Goal: Task Accomplishment & Management: Manage account settings

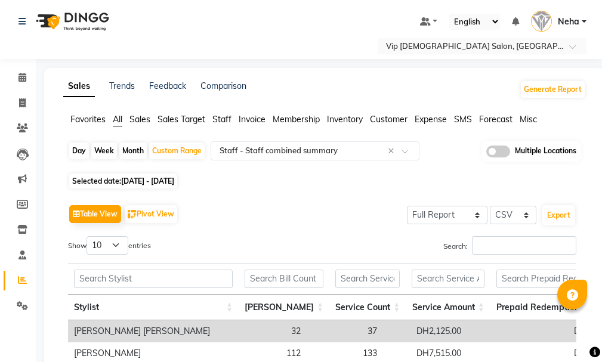
select select "full_report"
select select "csv"
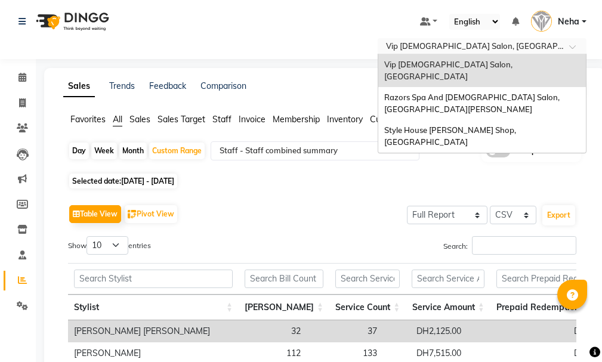
click at [441, 45] on input "text" at bounding box center [470, 47] width 173 height 12
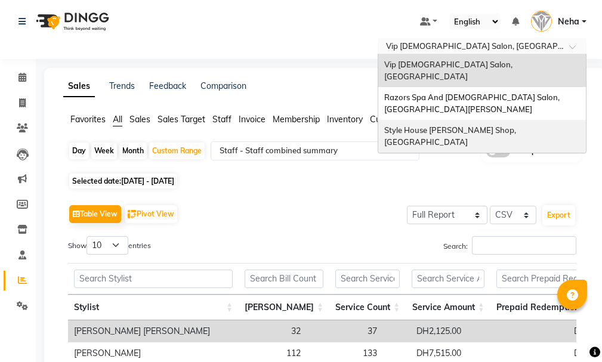
click at [418, 125] on span "Style House [PERSON_NAME] Shop, [GEOGRAPHIC_DATA]" at bounding box center [452, 135] width 134 height 21
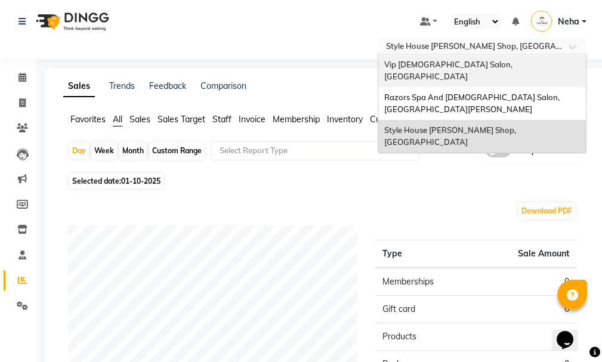
click at [436, 65] on span "Vip [DEMOGRAPHIC_DATA] Salon, [GEOGRAPHIC_DATA]" at bounding box center [450, 70] width 130 height 21
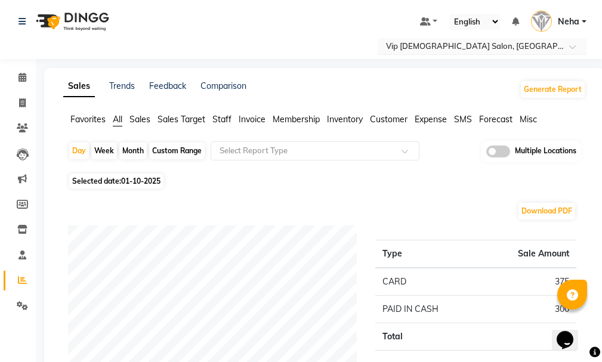
click at [453, 44] on input "text" at bounding box center [470, 47] width 173 height 12
click at [179, 155] on div "Custom Range" at bounding box center [177, 151] width 56 height 17
select select "10"
select select "2025"
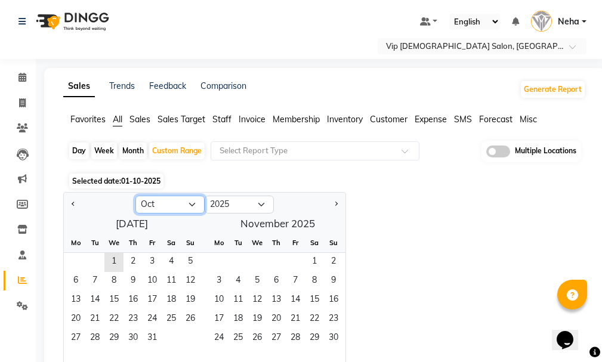
click at [182, 202] on select "Jan Feb Mar Apr May Jun Jul Aug Sep Oct Nov Dec" at bounding box center [170, 205] width 69 height 18
select select "9"
click at [136, 196] on select "Jan Feb Mar Apr May Jun Jul Aug Sep Oct Nov Dec" at bounding box center [170, 205] width 69 height 18
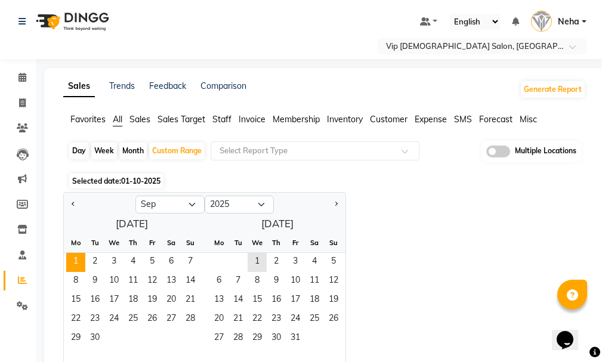
click at [76, 256] on span "1" at bounding box center [75, 262] width 19 height 19
click at [94, 334] on span "30" at bounding box center [94, 339] width 19 height 19
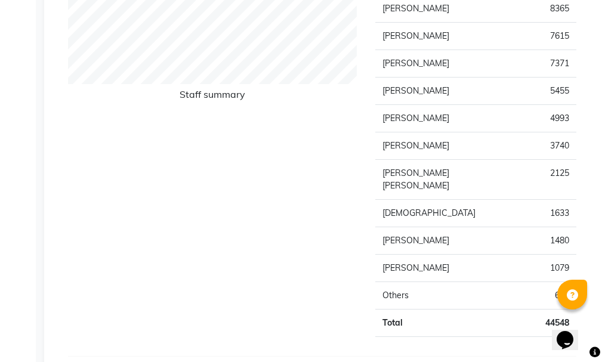
scroll to position [474, 0]
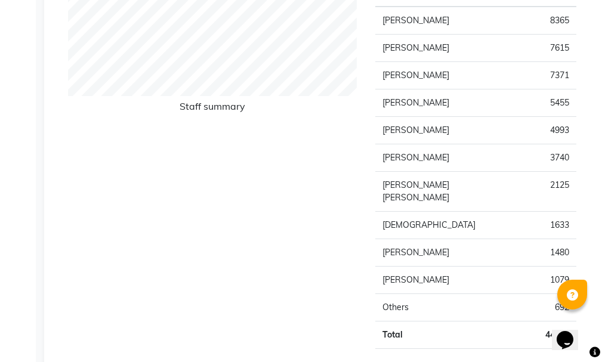
click at [549, 199] on td "2125" at bounding box center [546, 191] width 61 height 40
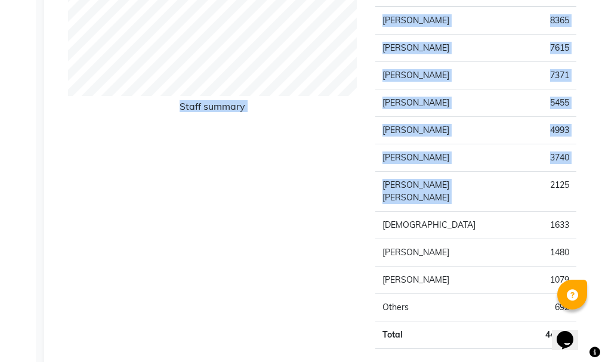
scroll to position [457, 0]
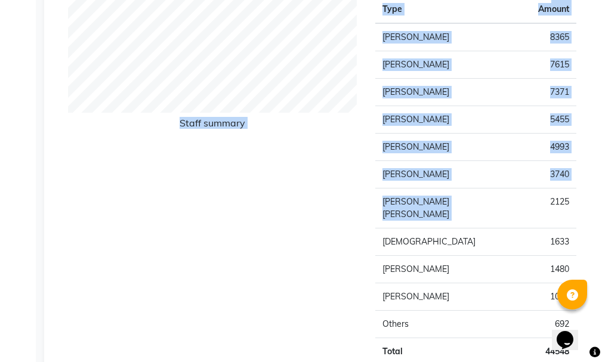
drag, startPoint x: 561, startPoint y: 198, endPoint x: 607, endPoint y: 8, distance: 195.2
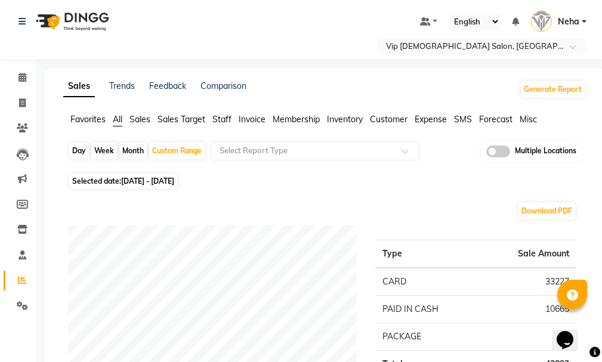
click at [21, 244] on li "Staff" at bounding box center [18, 256] width 36 height 26
click at [276, 146] on input "text" at bounding box center [303, 151] width 172 height 12
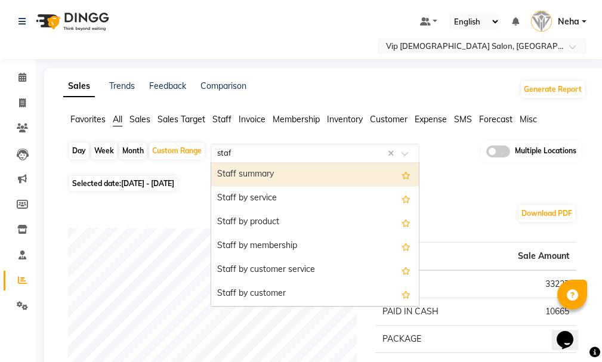
type input "staff"
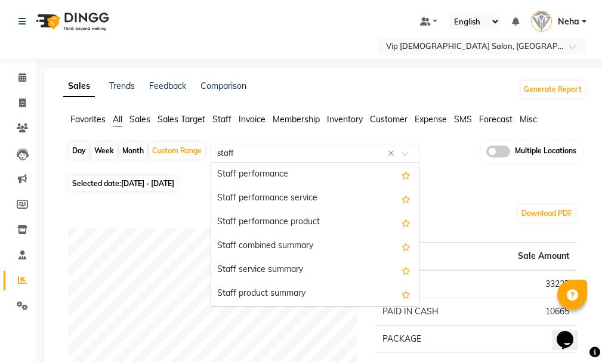
scroll to position [196, 0]
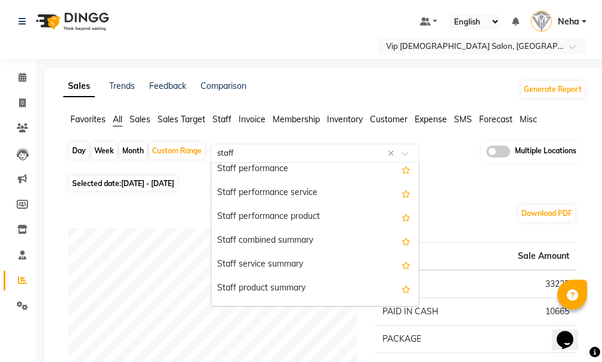
click at [311, 238] on div "Staff combined summary" at bounding box center [315, 241] width 208 height 24
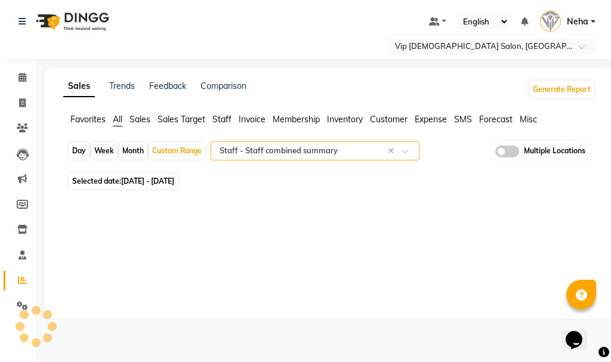
select select "full_report"
select select "csv"
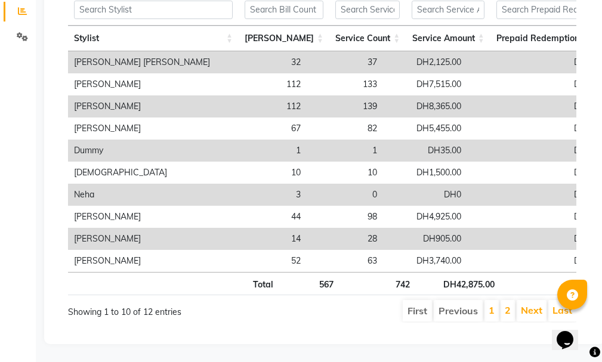
scroll to position [263, 0]
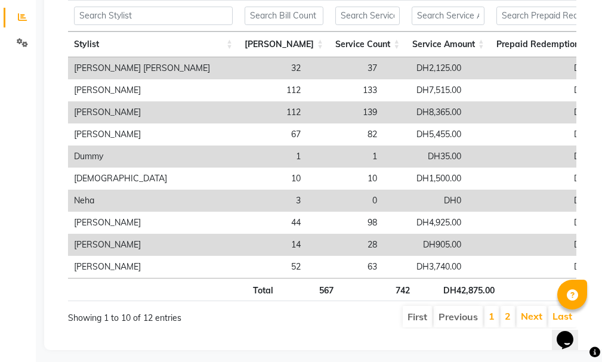
drag, startPoint x: 205, startPoint y: 287, endPoint x: 226, endPoint y: 290, distance: 21.0
click at [226, 290] on th "Total" at bounding box center [173, 289] width 211 height 23
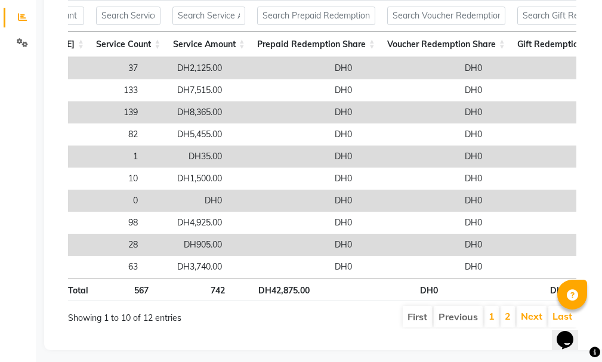
scroll to position [0, 239]
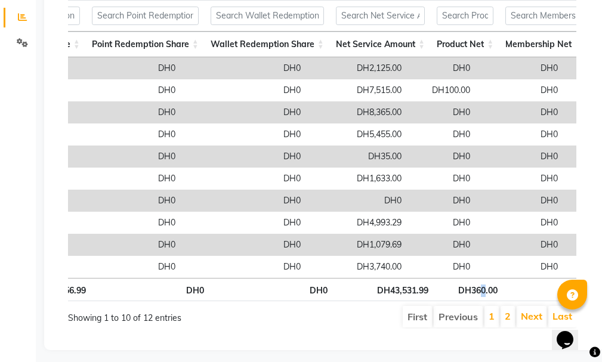
click at [484, 302] on th "DH360.00" at bounding box center [469, 289] width 69 height 23
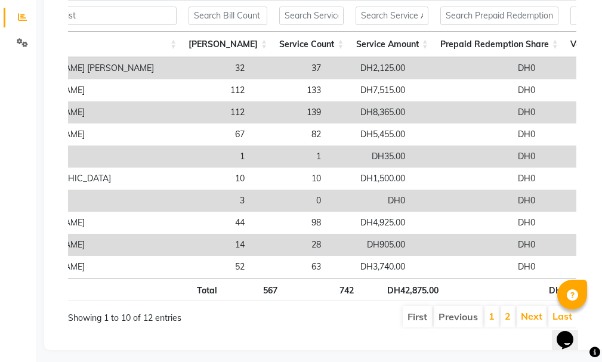
scroll to position [0, 35]
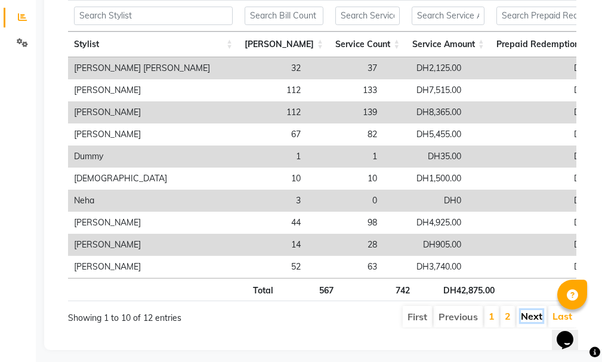
click at [541, 322] on link "Next" at bounding box center [531, 317] width 21 height 12
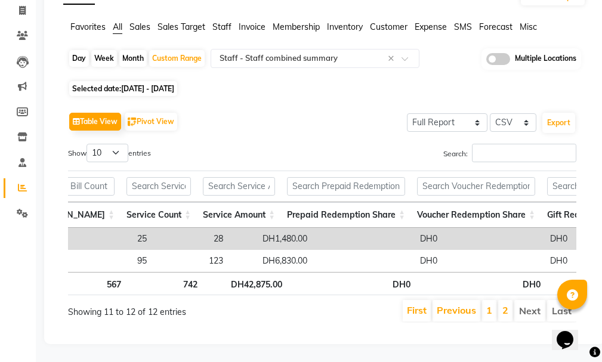
scroll to position [0, 144]
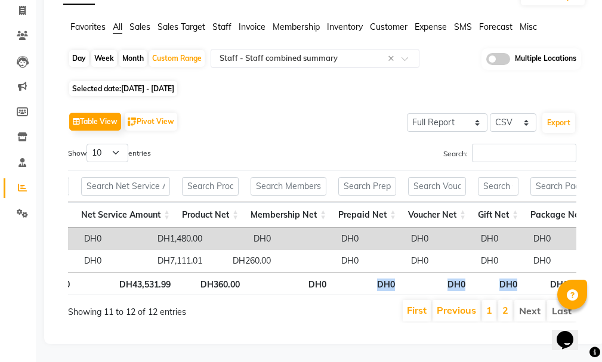
drag, startPoint x: 479, startPoint y: 263, endPoint x: 372, endPoint y: 265, distance: 107.5
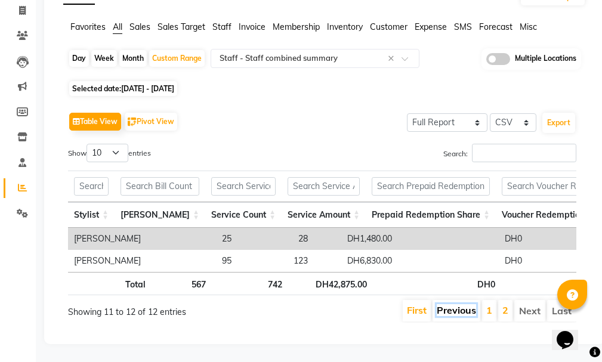
click at [455, 305] on link "Previous" at bounding box center [456, 311] width 39 height 12
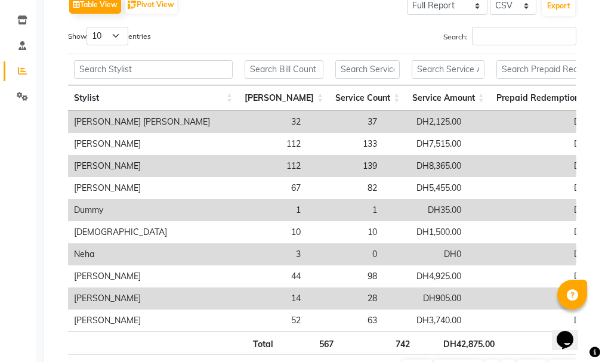
scroll to position [164, 0]
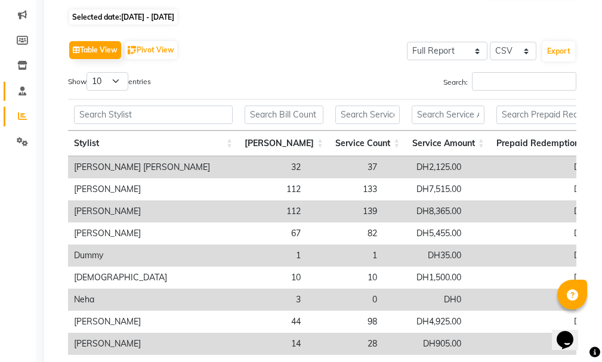
click at [21, 92] on icon at bounding box center [23, 91] width 8 height 9
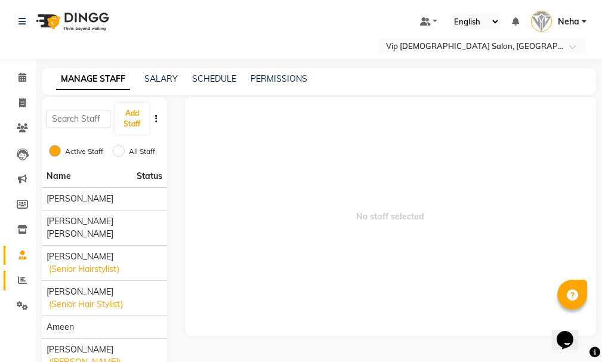
click at [20, 285] on span at bounding box center [22, 281] width 21 height 14
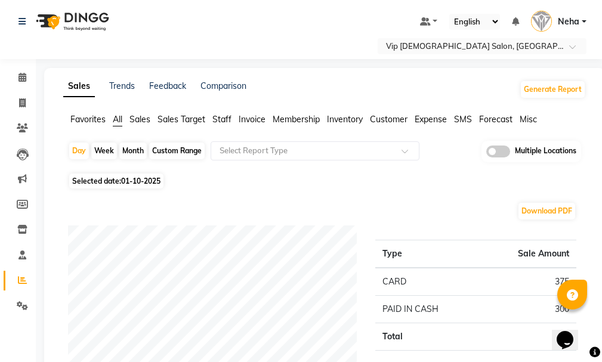
click at [187, 150] on div "Custom Range" at bounding box center [177, 151] width 56 height 17
select select "10"
select select "2025"
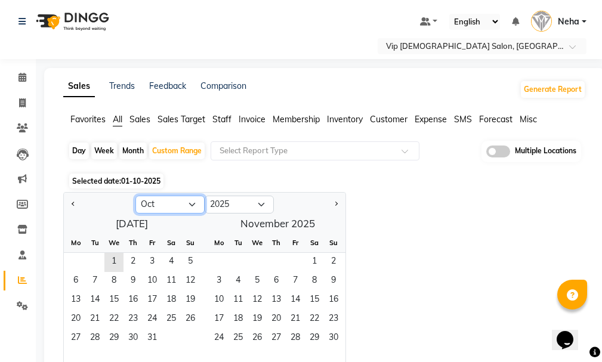
click at [174, 198] on select "Jan Feb Mar Apr May Jun Jul Aug Sep Oct Nov Dec" at bounding box center [170, 205] width 69 height 18
select select "9"
click at [136, 196] on select "Jan Feb Mar Apr May Jun Jul Aug Sep Oct Nov Dec" at bounding box center [170, 205] width 69 height 18
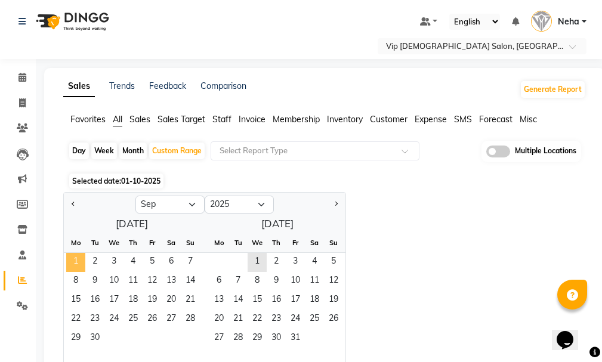
click at [71, 253] on span "1" at bounding box center [75, 262] width 19 height 19
click at [96, 331] on span "30" at bounding box center [94, 339] width 19 height 19
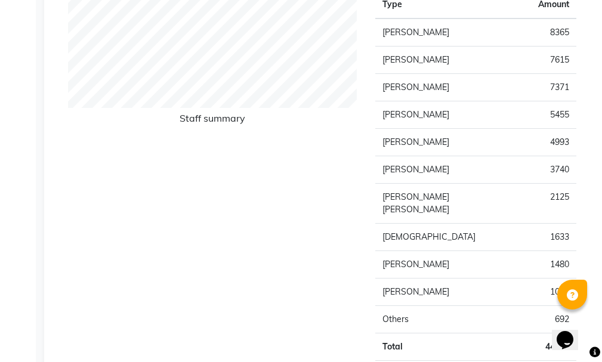
scroll to position [145, 0]
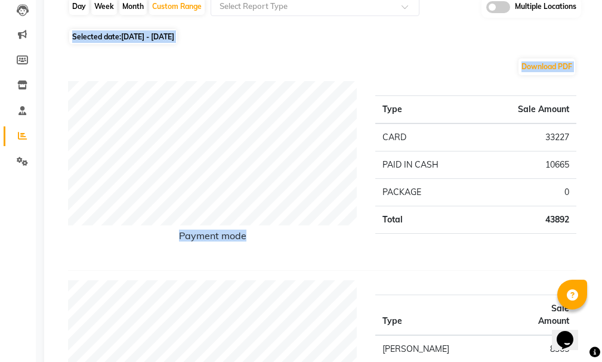
drag, startPoint x: 603, startPoint y: 90, endPoint x: 605, endPoint y: 16, distance: 73.5
click at [602, 16] on html "Select Location × Vip Gents Salon, Hor Al Anz East Default Panel My Panel Engli…" at bounding box center [301, 36] width 602 height 362
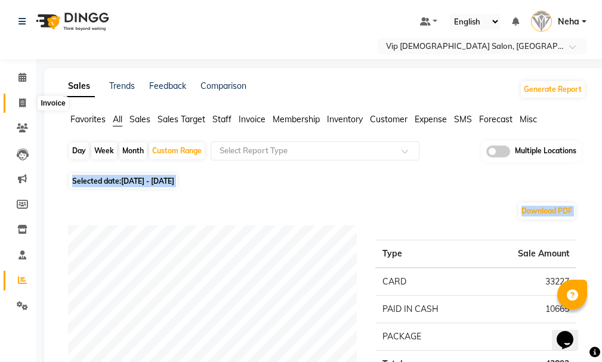
click at [24, 99] on icon at bounding box center [22, 103] width 7 height 9
select select "service"
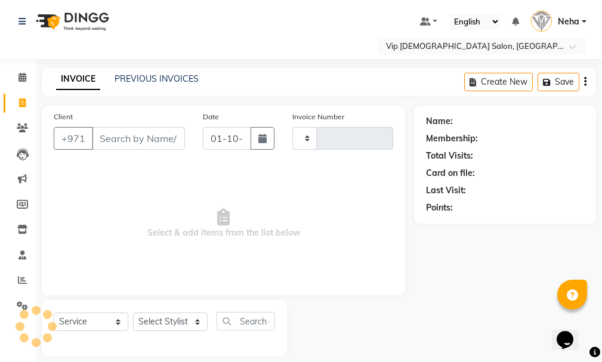
scroll to position [13, 0]
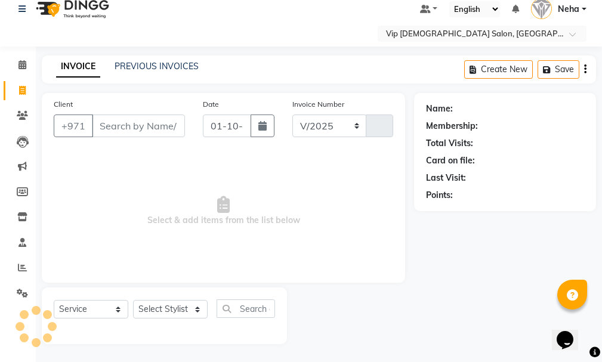
select select "8415"
type input "2090"
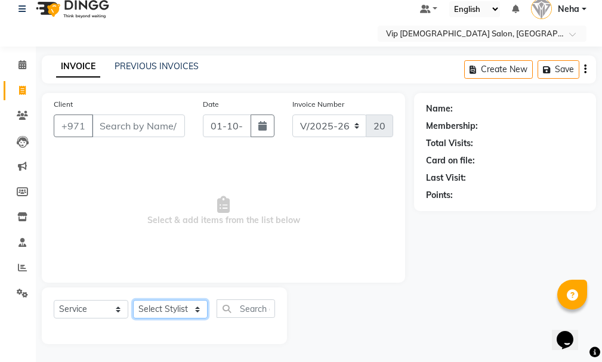
click at [160, 303] on select "Select Stylist AHMED MOHAMED MOHAMED ELKHODARY ABDELHAMID Ali Rana Allauddin An…" at bounding box center [170, 309] width 75 height 19
select select "81364"
click at [133, 300] on select "Select Stylist AHMED MOHAMED MOHAMED ELKHODARY ABDELHAMID Ali Rana Allauddin An…" at bounding box center [170, 309] width 75 height 19
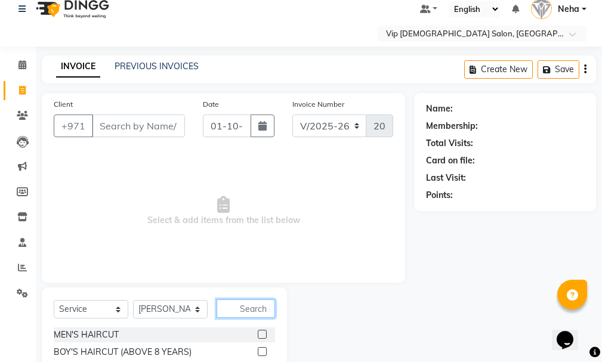
click at [248, 312] on input "text" at bounding box center [246, 309] width 59 height 19
type input "craf"
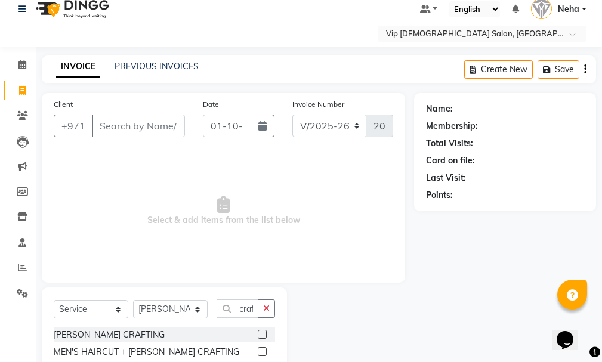
click at [264, 330] on div at bounding box center [266, 335] width 17 height 15
click at [143, 122] on input "Client" at bounding box center [138, 126] width 93 height 23
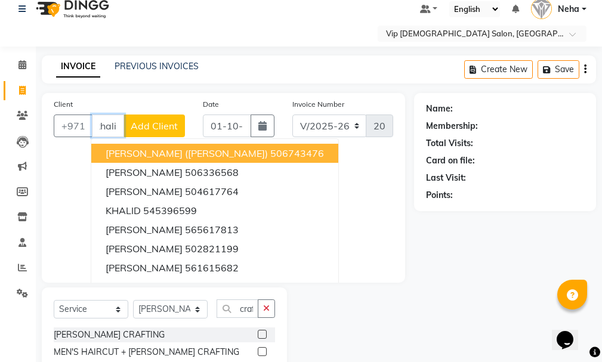
scroll to position [0, 2]
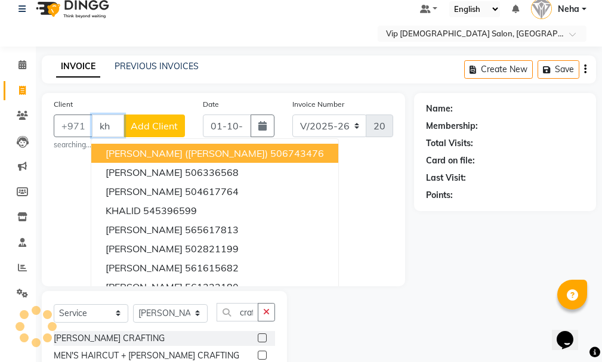
type input "k"
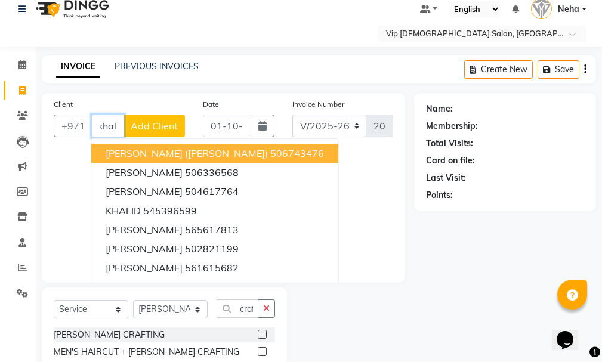
scroll to position [0, 0]
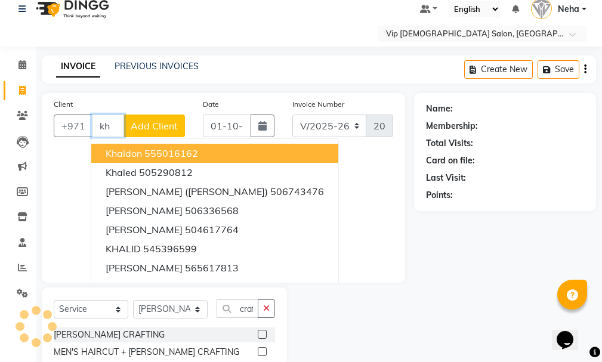
type input "k"
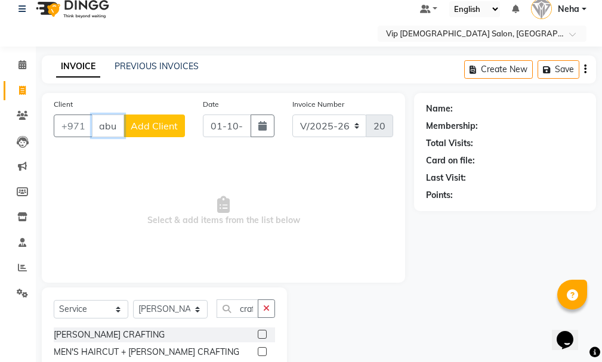
scroll to position [0, 1]
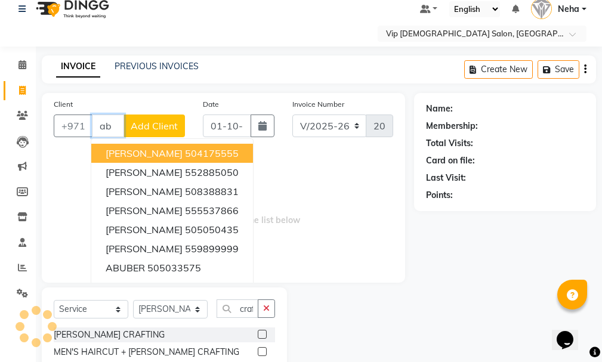
type input "a"
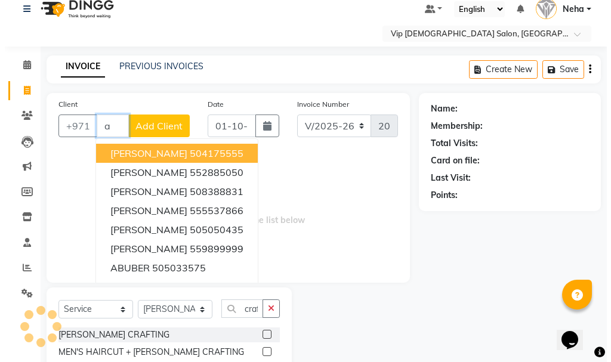
scroll to position [0, 0]
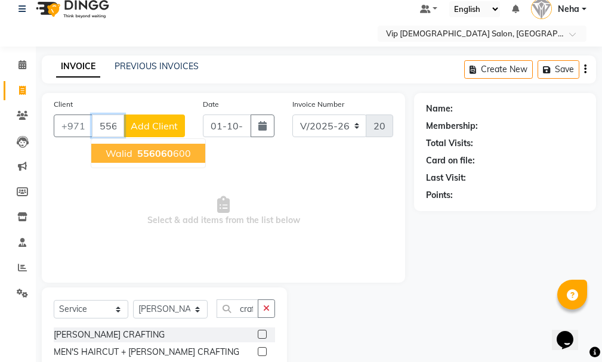
click at [167, 154] on span "556060" at bounding box center [155, 153] width 36 height 12
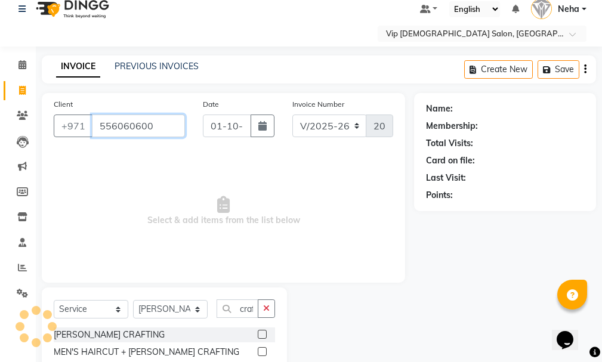
type input "556060600"
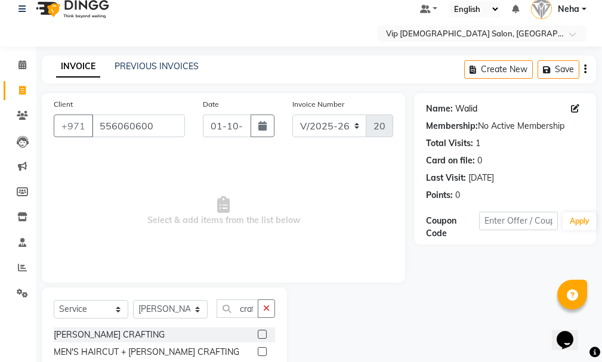
click at [467, 104] on link "Walid" at bounding box center [467, 109] width 22 height 13
click at [575, 106] on icon at bounding box center [575, 108] width 8 height 8
select select "male"
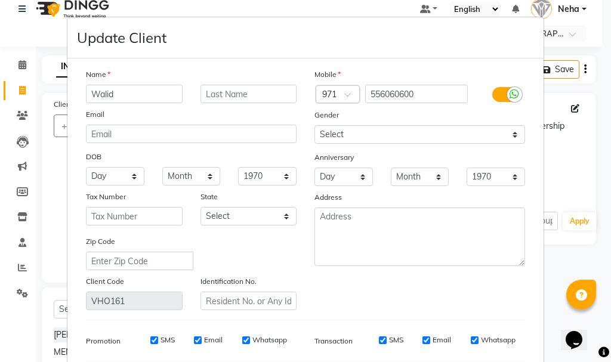
click at [140, 90] on input "Walid" at bounding box center [134, 94] width 97 height 19
type input "W"
type input "Abu oualid (alla)"
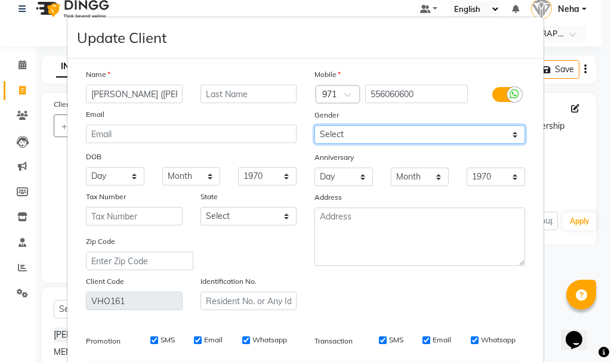
click at [389, 134] on select "Select Male Female Other Prefer Not To Say" at bounding box center [420, 134] width 211 height 19
click at [315, 125] on select "Select Male Female Other Prefer Not To Say" at bounding box center [420, 134] width 211 height 19
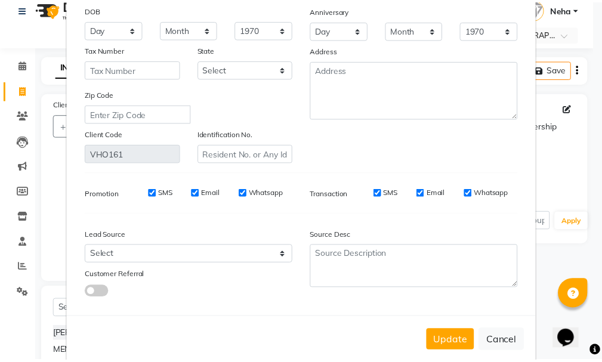
scroll to position [167, 0]
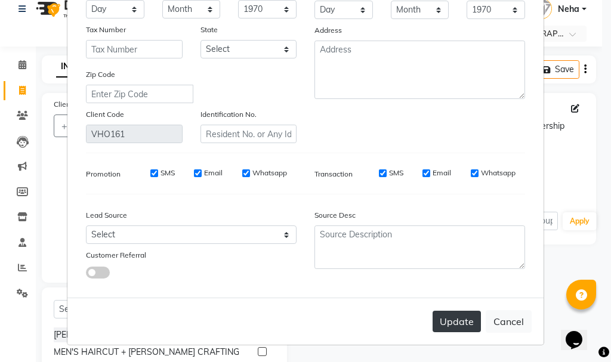
click at [453, 318] on button "Update" at bounding box center [457, 321] width 48 height 21
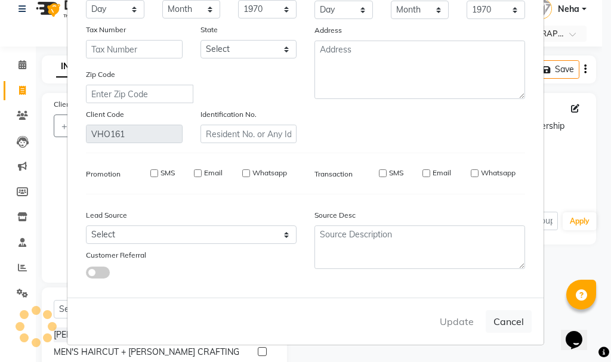
select select
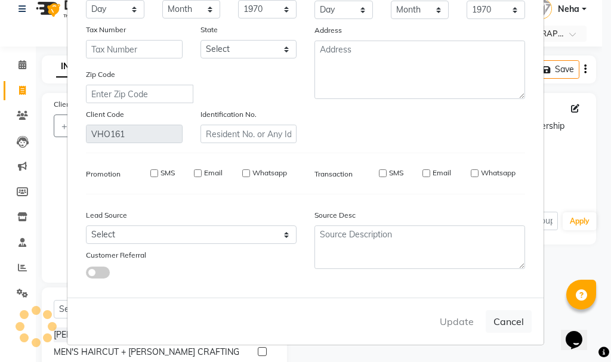
select select
checkbox input "false"
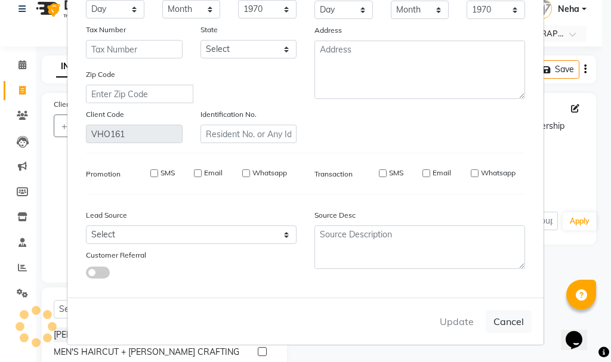
checkbox input "false"
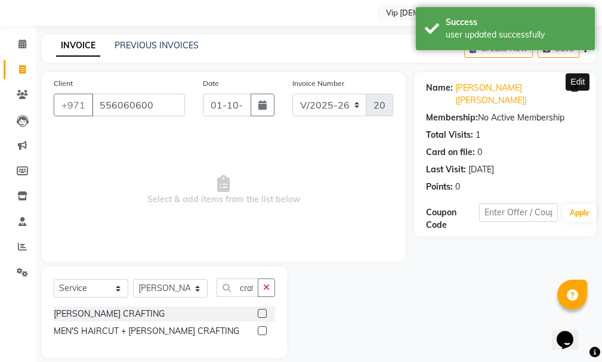
scroll to position [47, 0]
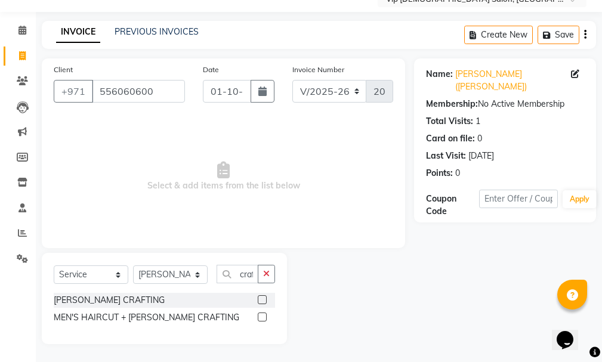
click at [263, 297] on label at bounding box center [262, 300] width 9 height 9
click at [263, 297] on input "checkbox" at bounding box center [262, 301] width 8 height 8
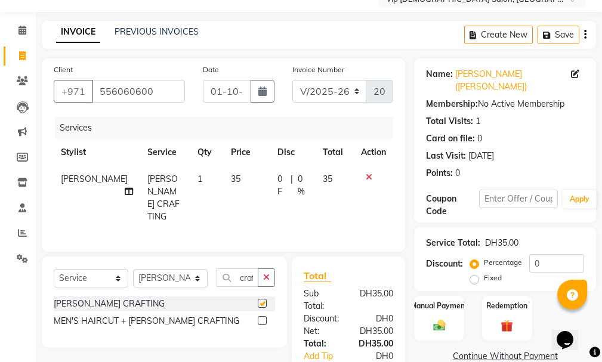
checkbox input "false"
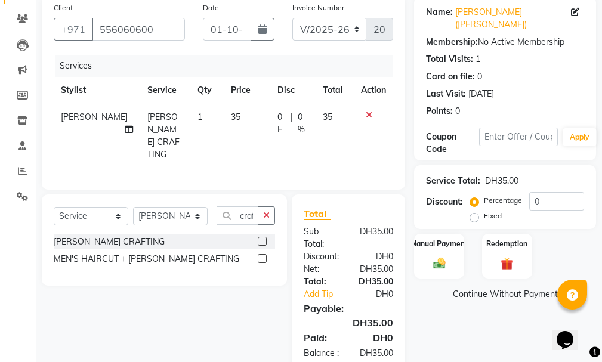
scroll to position [146, 0]
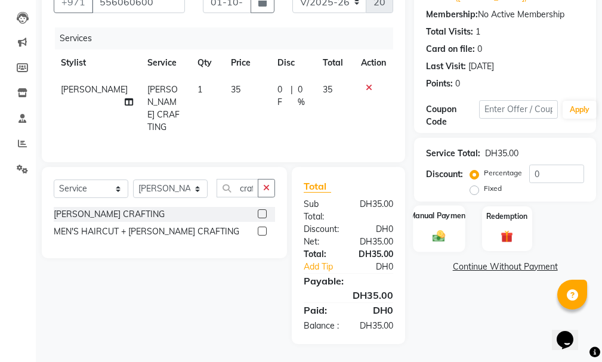
click at [440, 205] on div "Manual Payment" at bounding box center [440, 228] width 52 height 47
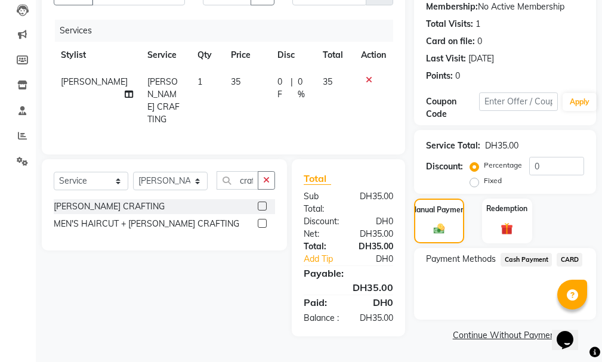
click at [576, 253] on span "CARD" at bounding box center [570, 260] width 26 height 14
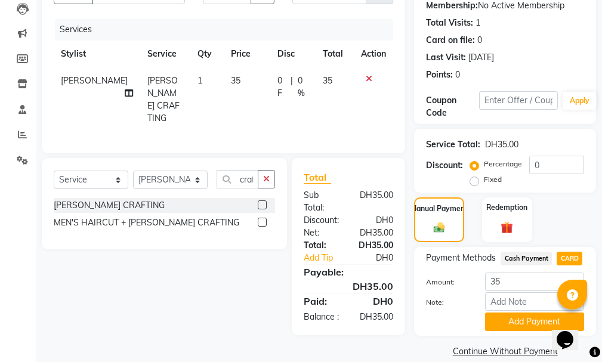
click at [529, 252] on span "Cash Payment" at bounding box center [526, 259] width 51 height 14
click at [530, 313] on button "Add Payment" at bounding box center [534, 322] width 99 height 19
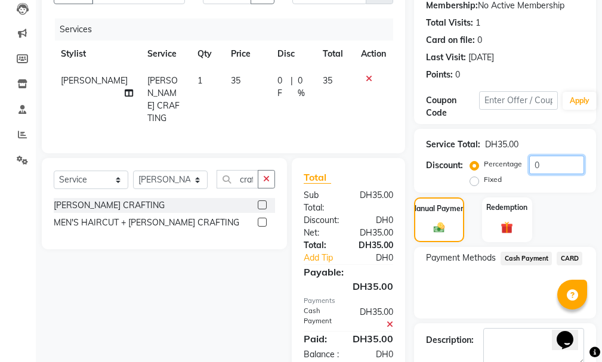
drag, startPoint x: 602, startPoint y: 187, endPoint x: 603, endPoint y: 291, distance: 103.3
click at [602, 217] on html "Select Location × Vip Gents Salon, Hor Al Anz East Default Panel My Panel Engli…" at bounding box center [301, 35] width 602 height 362
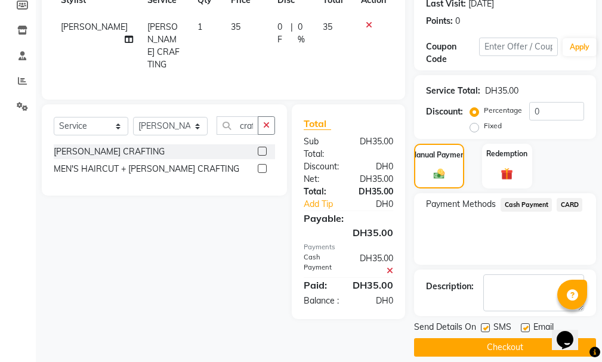
click at [519, 339] on button "Checkout" at bounding box center [505, 348] width 182 height 19
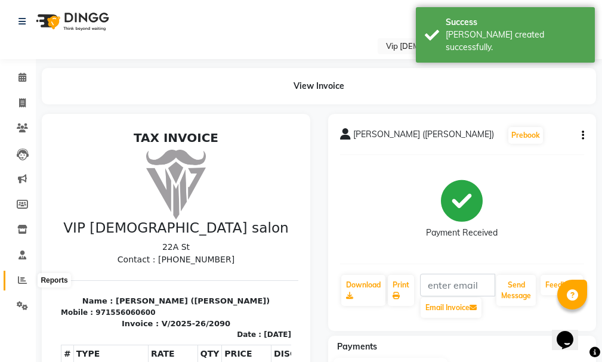
click at [22, 279] on icon at bounding box center [22, 280] width 9 height 9
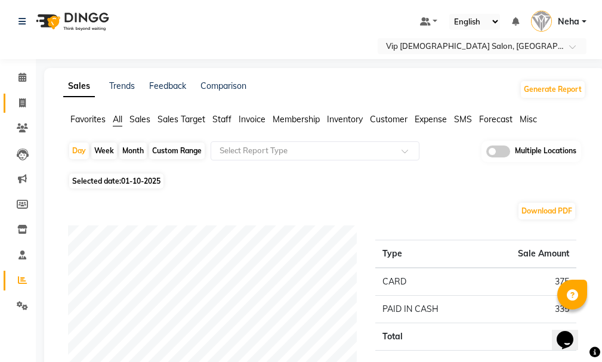
click at [29, 99] on span at bounding box center [22, 104] width 21 height 14
select select "service"
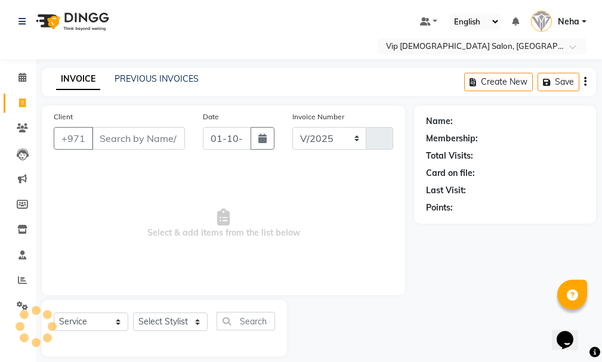
select select "8415"
type input "2091"
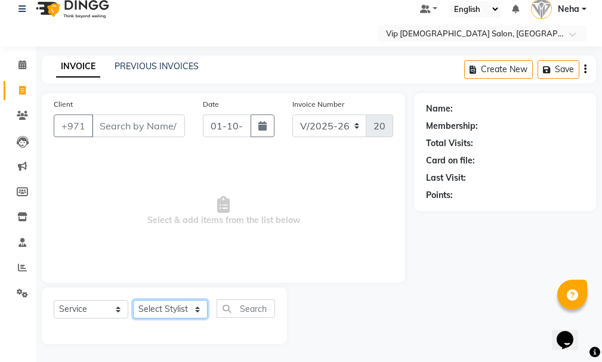
click at [180, 303] on select "Select Stylist" at bounding box center [170, 309] width 75 height 19
select select "81343"
click at [133, 300] on select "Select Stylist AHMED MOHAMED MOHAMED ELKHODARY ABDELHAMID Ali Rana Allauddin An…" at bounding box center [170, 309] width 75 height 19
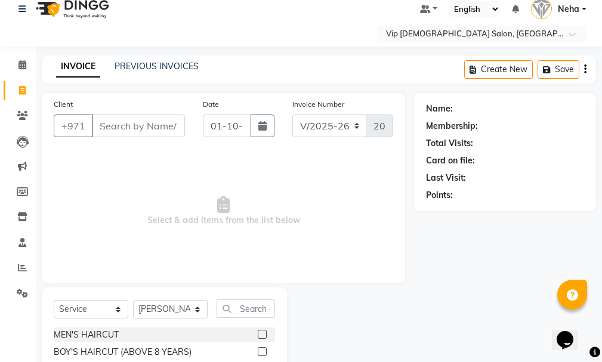
click at [258, 334] on label at bounding box center [262, 334] width 9 height 9
click at [258, 334] on input "checkbox" at bounding box center [262, 335] width 8 height 8
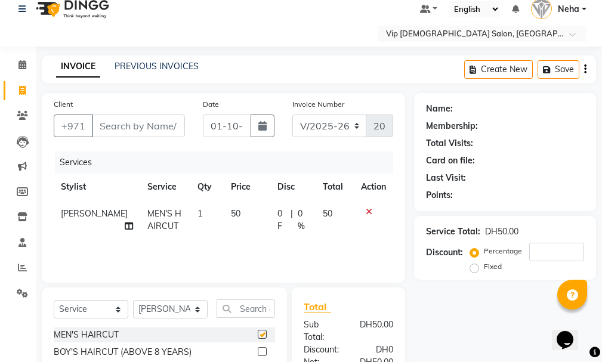
checkbox input "false"
click at [146, 123] on input "Client" at bounding box center [138, 126] width 93 height 23
type input "a"
type input "0"
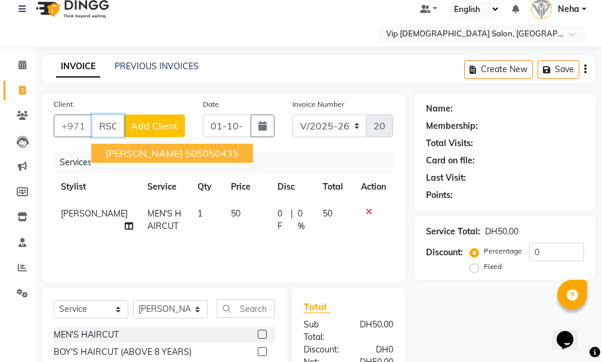
click at [158, 157] on span "Abu rehman" at bounding box center [144, 153] width 77 height 12
type input "505050435"
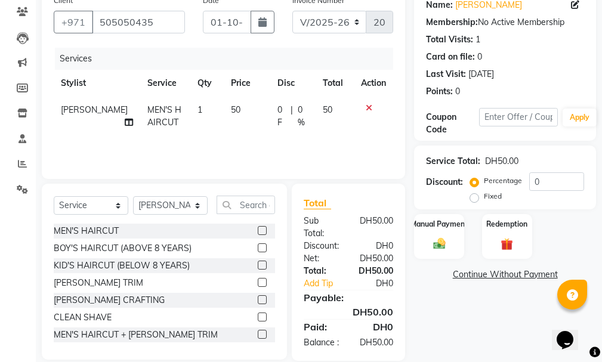
scroll to position [146, 0]
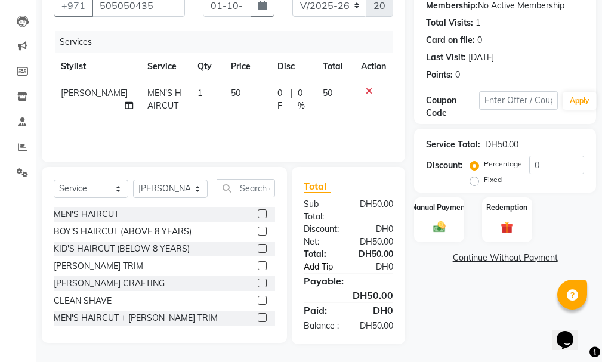
click at [318, 261] on link "Add Tip" at bounding box center [326, 267] width 63 height 13
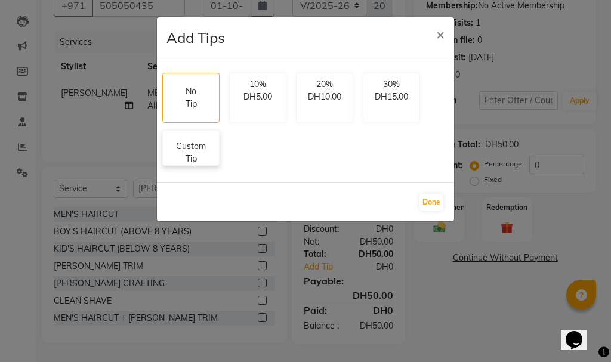
click at [189, 152] on p "Custom Tip" at bounding box center [191, 152] width 42 height 25
select select "81343"
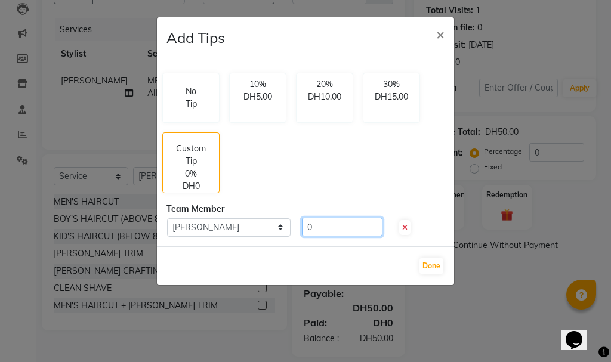
click at [335, 219] on input "0" at bounding box center [342, 227] width 81 height 19
type input "20"
click at [431, 269] on button "Done" at bounding box center [432, 266] width 24 height 17
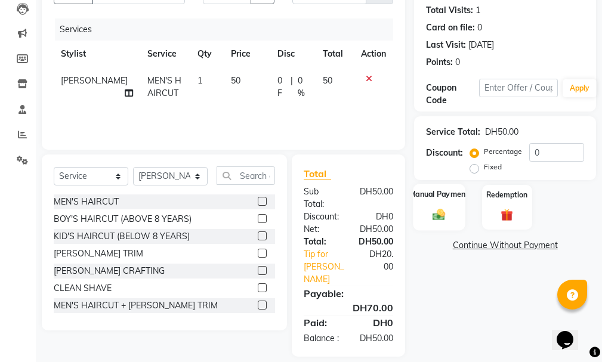
click at [435, 204] on div "Manual Payment" at bounding box center [440, 207] width 52 height 47
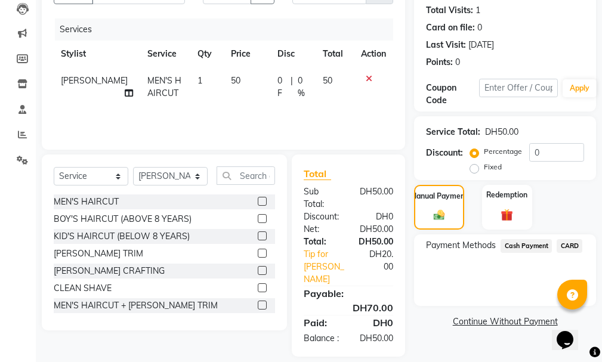
click at [573, 250] on span "CARD" at bounding box center [570, 246] width 26 height 14
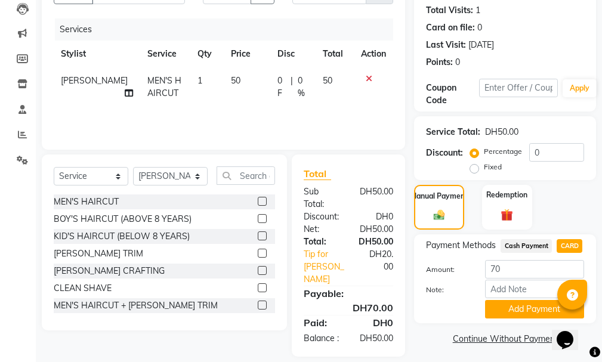
click at [511, 306] on button "Add Payment" at bounding box center [534, 309] width 99 height 19
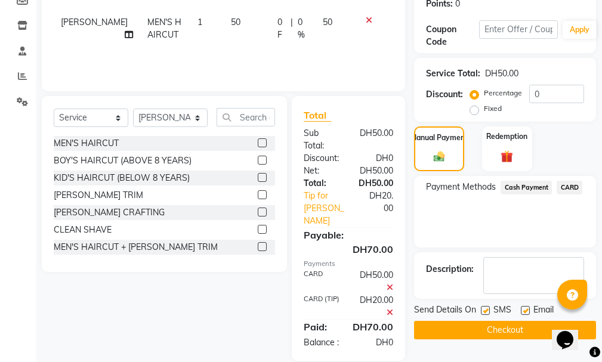
scroll to position [221, 0]
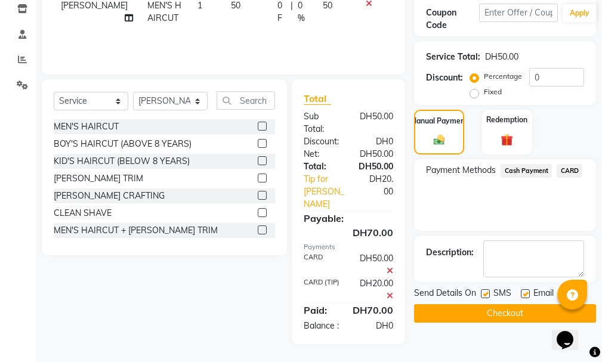
click at [391, 292] on icon at bounding box center [390, 296] width 7 height 8
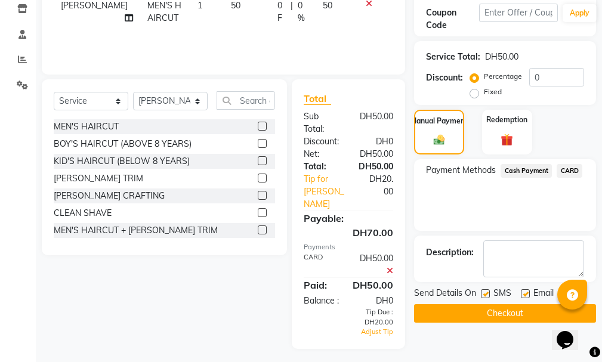
click at [520, 171] on span "Cash Payment" at bounding box center [526, 171] width 51 height 14
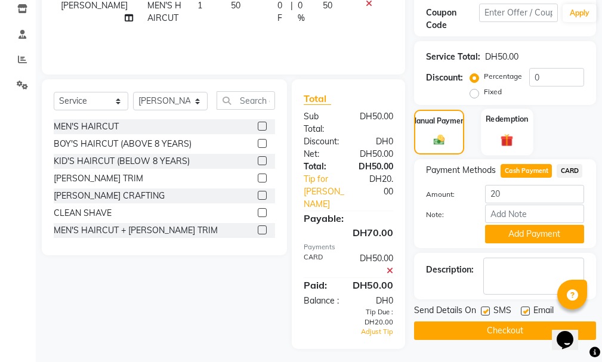
click at [505, 127] on div "Redemption" at bounding box center [507, 132] width 52 height 47
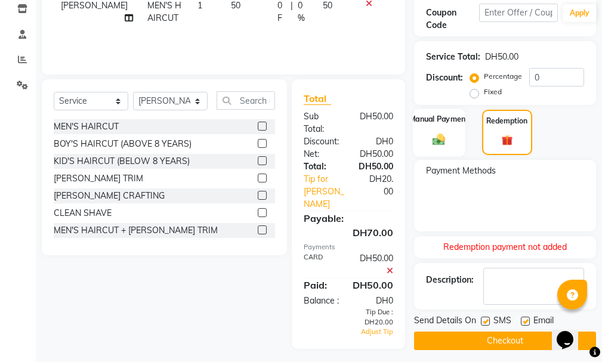
click at [430, 125] on div "Manual Payment" at bounding box center [440, 133] width 52 height 48
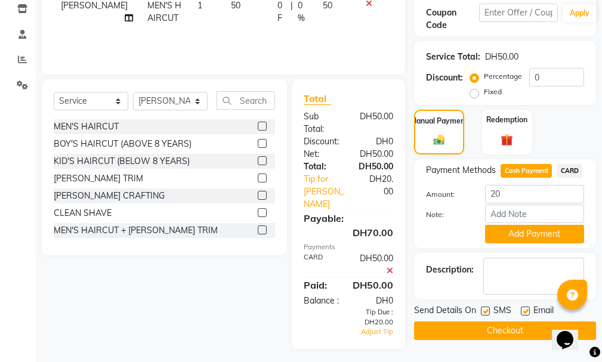
click at [386, 259] on div "DH50.00" at bounding box center [376, 265] width 54 height 25
click at [388, 267] on icon at bounding box center [390, 271] width 7 height 8
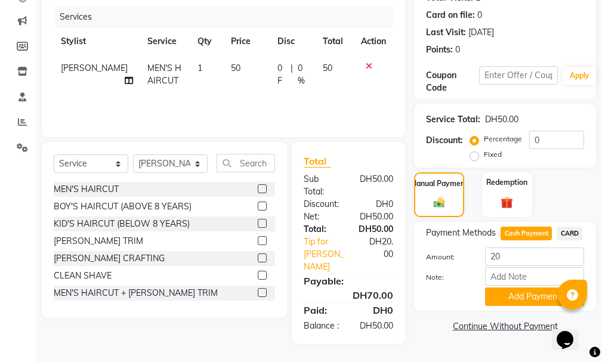
scroll to position [158, 0]
click at [333, 237] on link "Tip for Ali Rana" at bounding box center [326, 255] width 63 height 38
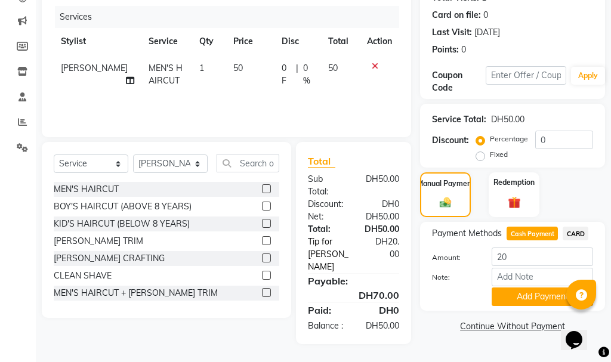
select select "81343"
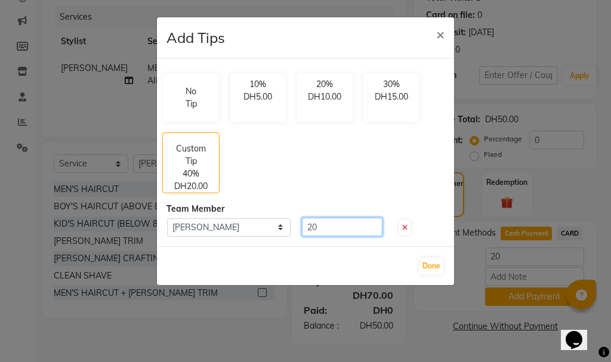
click at [337, 226] on input "20" at bounding box center [342, 227] width 81 height 19
type input "2"
click at [436, 42] on span "×" at bounding box center [440, 34] width 8 height 18
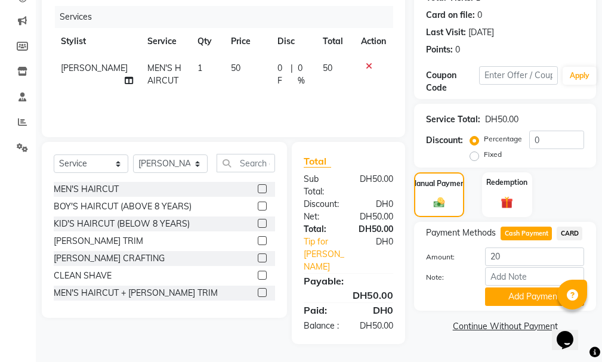
click at [370, 63] on icon at bounding box center [369, 66] width 7 height 8
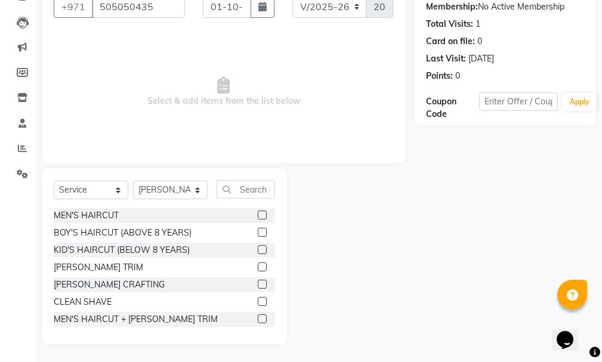
scroll to position [132, 0]
click at [258, 211] on label at bounding box center [262, 215] width 9 height 9
click at [258, 212] on input "checkbox" at bounding box center [262, 216] width 8 height 8
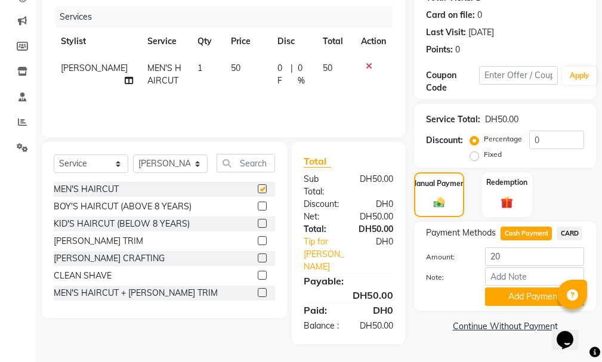
checkbox input "false"
click at [511, 192] on div "Redemption" at bounding box center [507, 194] width 52 height 47
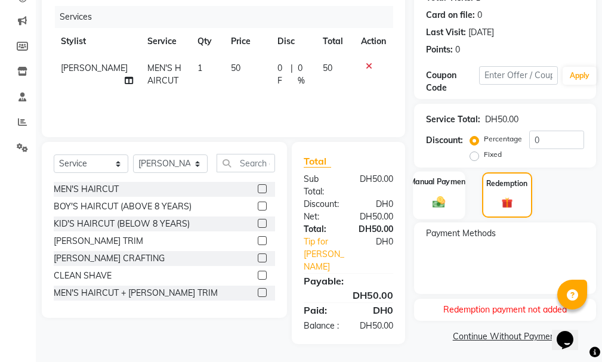
click at [440, 192] on div "Manual Payment" at bounding box center [440, 195] width 52 height 48
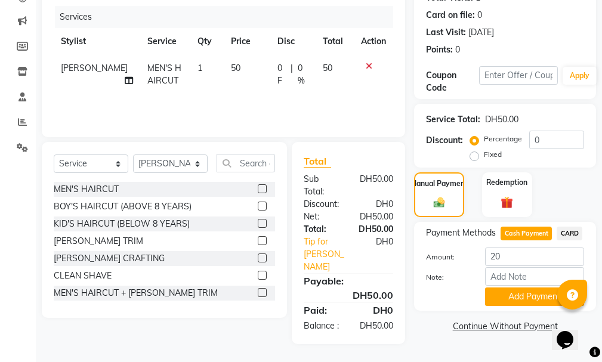
click at [524, 247] on div "Payment Methods Cash Payment CARD Amount: 20 Note: Add Payment" at bounding box center [505, 266] width 158 height 79
click at [527, 254] on input "20" at bounding box center [534, 257] width 99 height 19
type input "2"
click at [519, 193] on div "Redemption" at bounding box center [507, 194] width 52 height 47
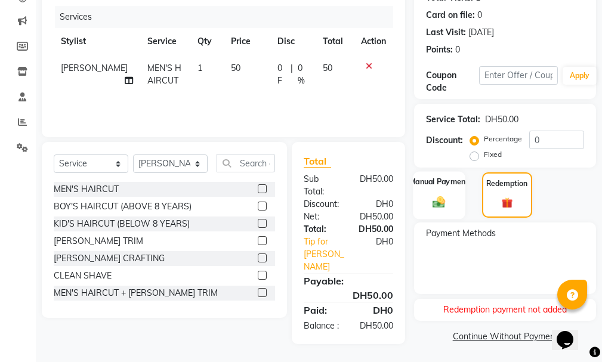
click at [442, 188] on div "Manual Payment" at bounding box center [440, 195] width 52 height 48
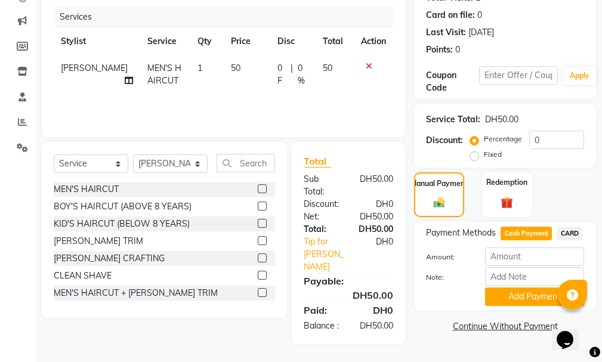
click at [570, 233] on span "CARD" at bounding box center [570, 234] width 26 height 14
type input "50"
click at [524, 298] on button "Add Payment" at bounding box center [534, 297] width 99 height 19
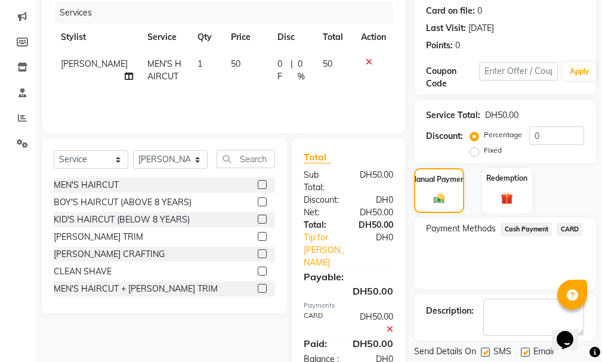
scroll to position [199, 0]
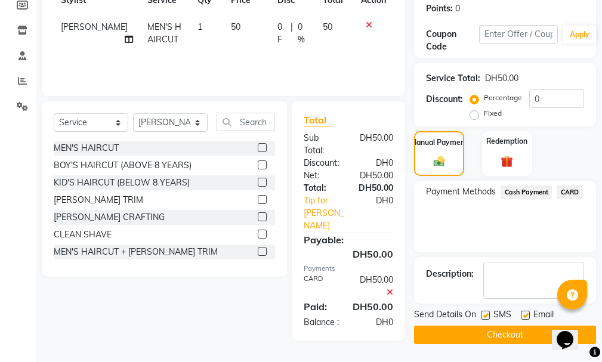
click at [328, 194] on div "Total:" at bounding box center [322, 188] width 54 height 13
click at [322, 202] on link "Tip for Ali Rana" at bounding box center [326, 214] width 63 height 38
select select "81343"
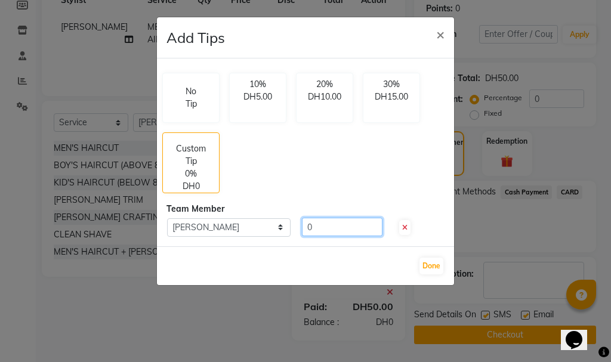
click at [322, 225] on input "0" at bounding box center [342, 227] width 81 height 19
type input "20"
click at [435, 257] on div "Done" at bounding box center [305, 266] width 297 height 39
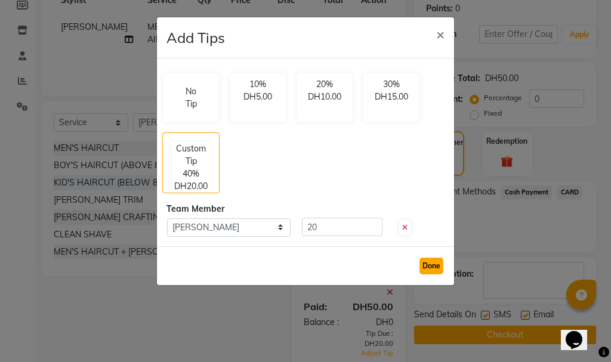
click at [430, 266] on button "Done" at bounding box center [432, 266] width 24 height 17
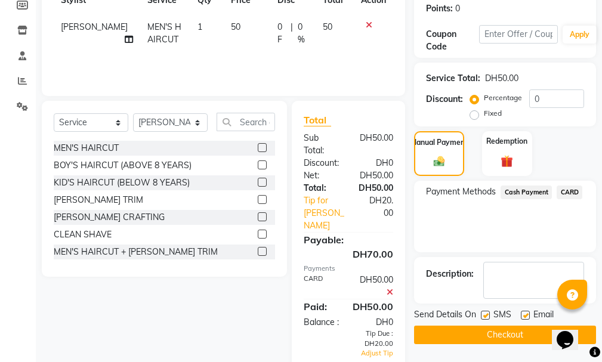
drag, startPoint x: 571, startPoint y: 190, endPoint x: 577, endPoint y: 193, distance: 6.1
click at [577, 193] on span "CARD" at bounding box center [570, 193] width 26 height 14
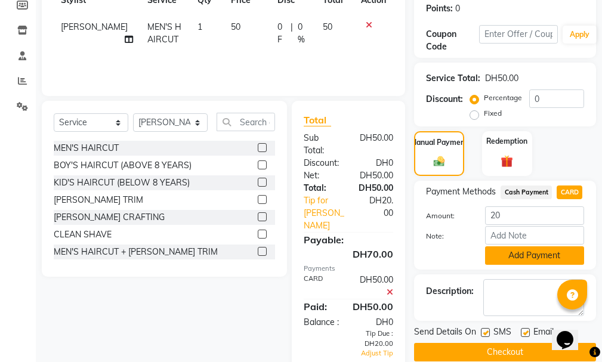
click at [528, 254] on button "Add Payment" at bounding box center [534, 256] width 99 height 19
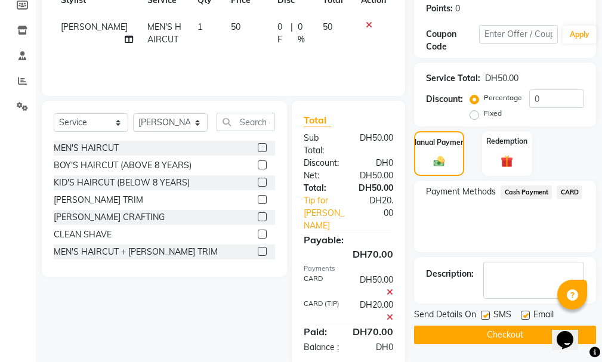
click at [496, 336] on button "Checkout" at bounding box center [505, 335] width 182 height 19
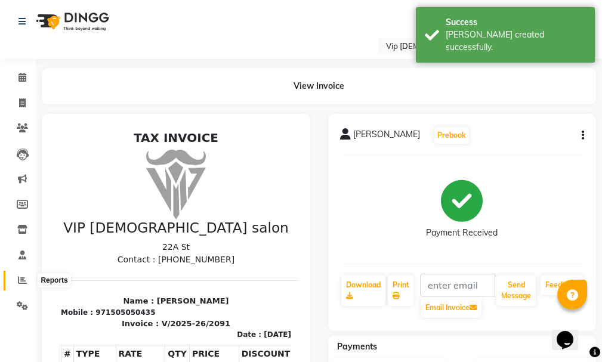
click at [23, 276] on icon at bounding box center [22, 280] width 9 height 9
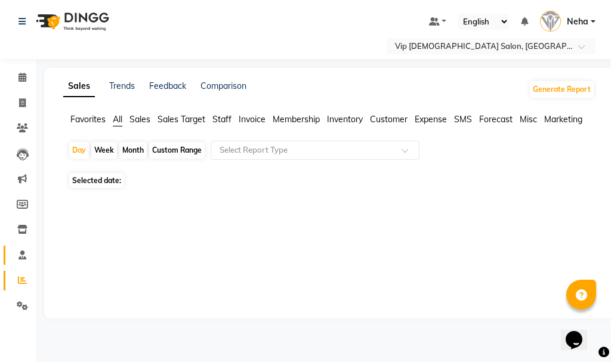
click at [28, 259] on span at bounding box center [22, 256] width 21 height 14
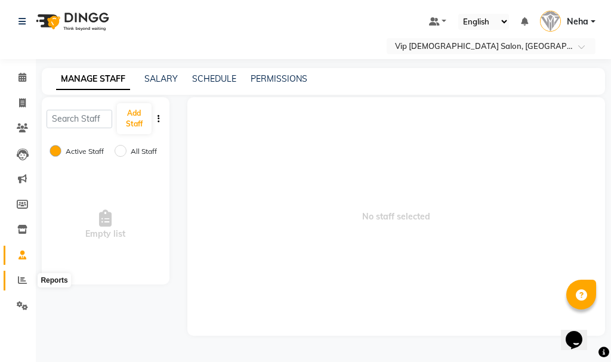
click at [21, 281] on icon at bounding box center [22, 280] width 9 height 9
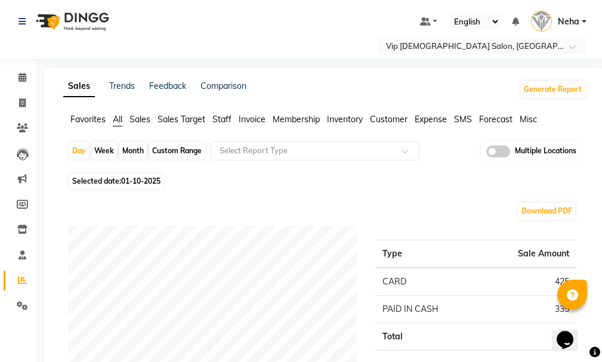
click at [187, 119] on span "Sales Target" at bounding box center [182, 119] width 48 height 11
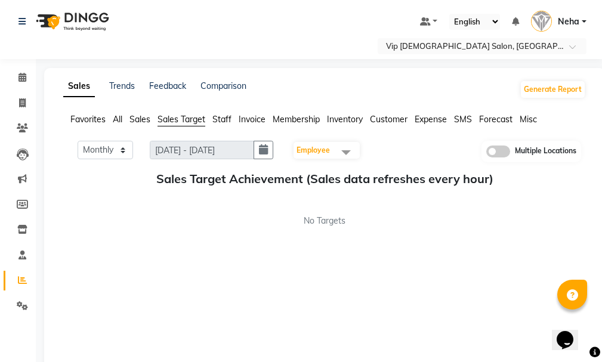
click at [342, 143] on span at bounding box center [346, 152] width 24 height 23
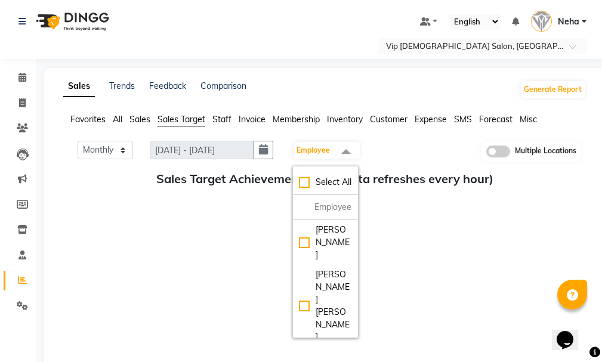
click at [558, 198] on div "Sales Target Achievement (Sales data refreshes every hour) No Targets" at bounding box center [324, 200] width 523 height 56
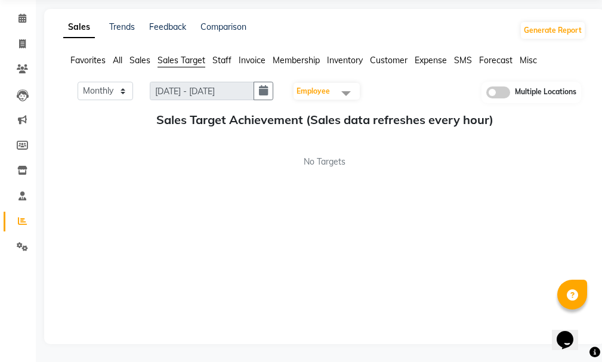
scroll to position [24, 0]
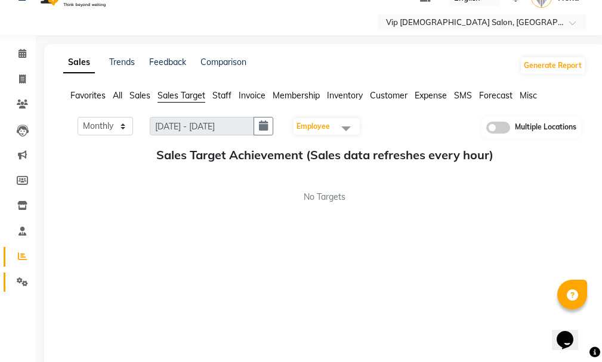
click at [24, 280] on icon at bounding box center [22, 282] width 11 height 9
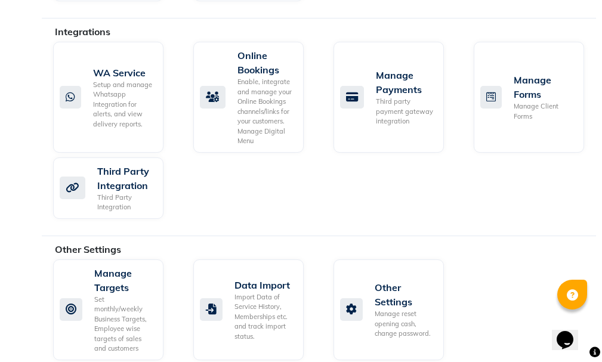
scroll to position [985, 0]
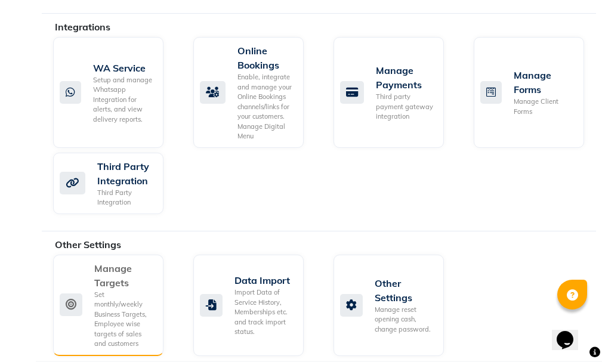
click at [125, 315] on div "Set monthly/weekly Business Targets, Employee wise targets of sales and custome…" at bounding box center [124, 319] width 60 height 59
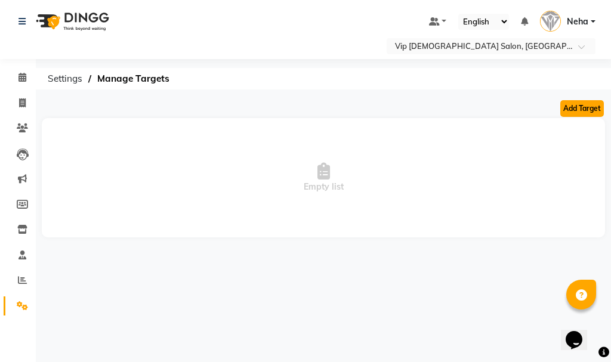
click at [588, 110] on button "Add Target" at bounding box center [583, 108] width 44 height 17
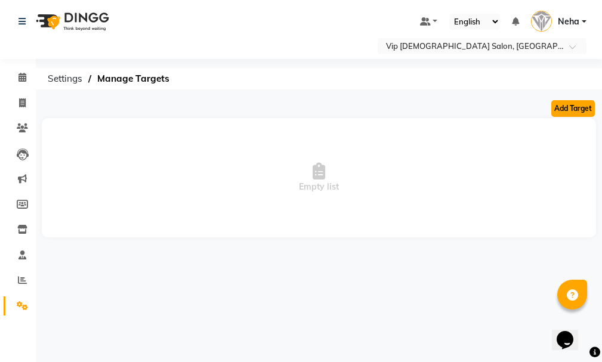
select select "monthly"
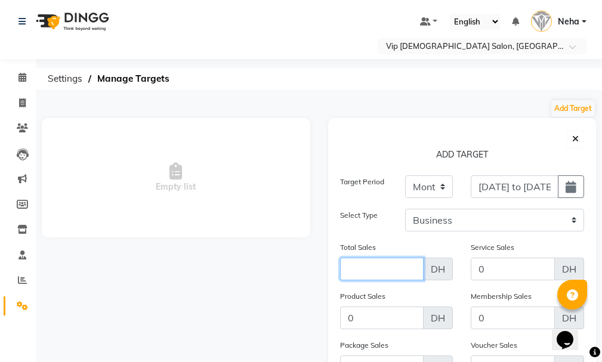
click at [395, 271] on input "Amount (to the nearest dollar)" at bounding box center [382, 269] width 84 height 23
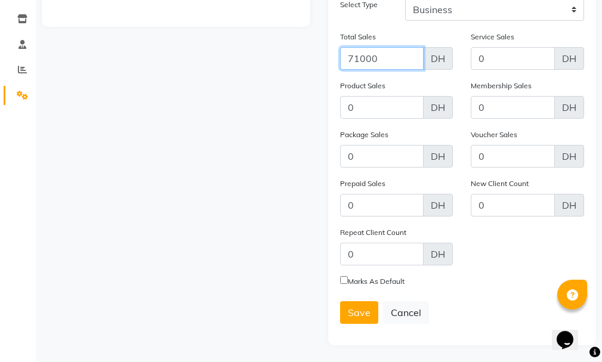
scroll to position [212, 0]
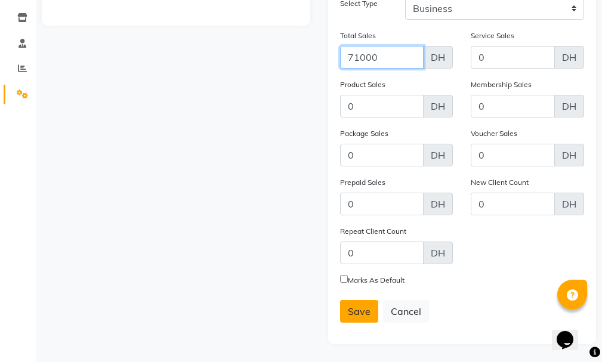
type input "71000"
click at [353, 310] on span "Save" at bounding box center [359, 312] width 23 height 12
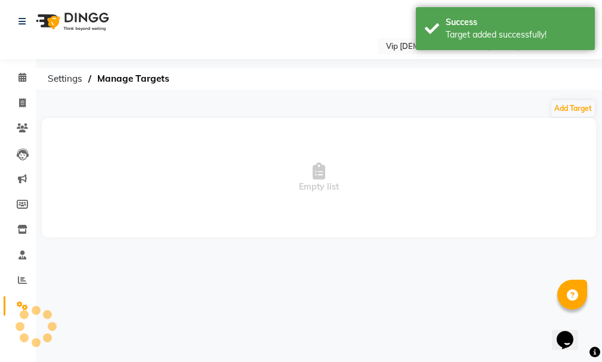
scroll to position [0, 0]
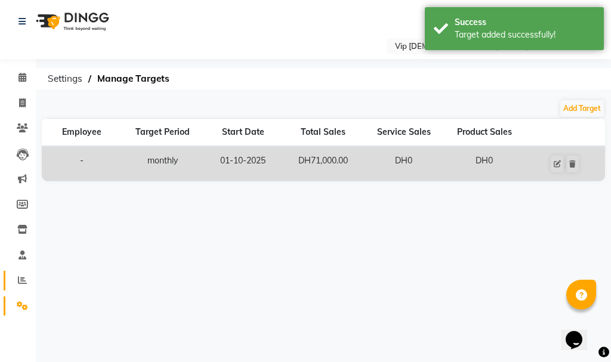
click at [19, 280] on icon at bounding box center [22, 280] width 9 height 9
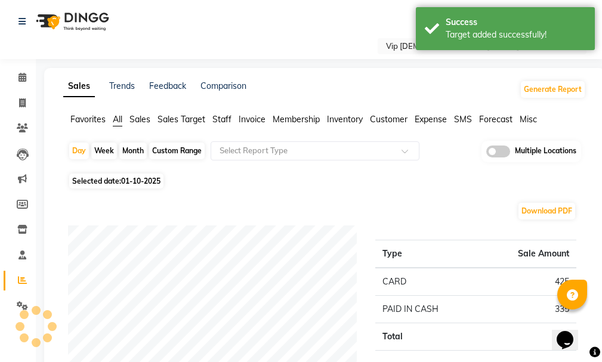
click at [190, 118] on span "Sales Target" at bounding box center [182, 119] width 48 height 11
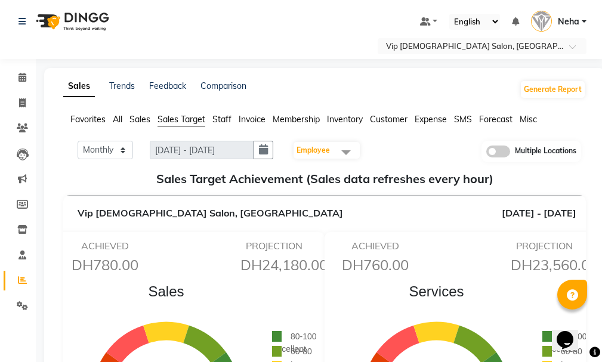
click at [222, 118] on span "Staff" at bounding box center [222, 119] width 19 height 11
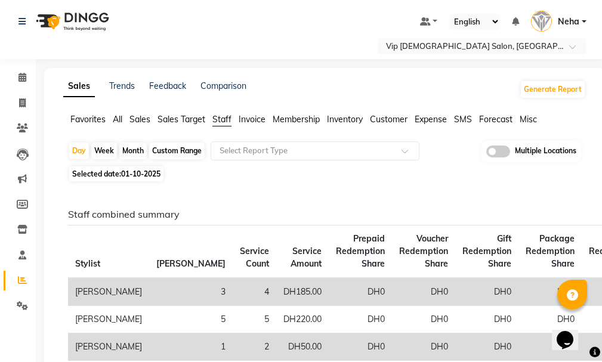
click at [187, 120] on span "Sales Target" at bounding box center [182, 119] width 48 height 11
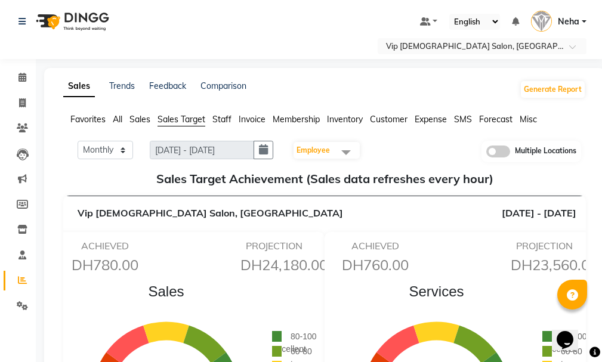
click at [336, 147] on span "Employee" at bounding box center [327, 150] width 66 height 17
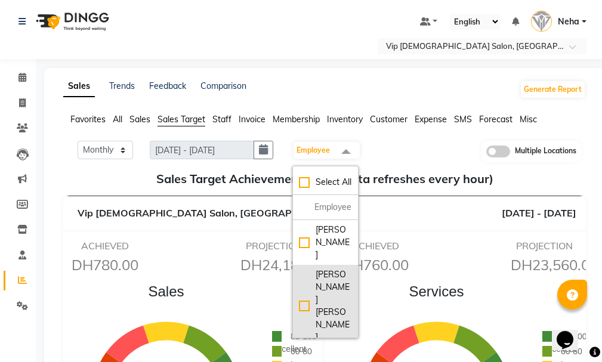
click at [309, 330] on div "AHMED MOHAMED MOHAMED ELKHODARY ABDELHAMID" at bounding box center [325, 306] width 53 height 75
checkbox input "true"
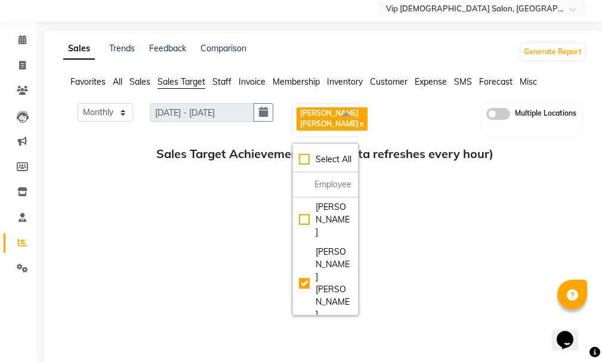
scroll to position [59, 0]
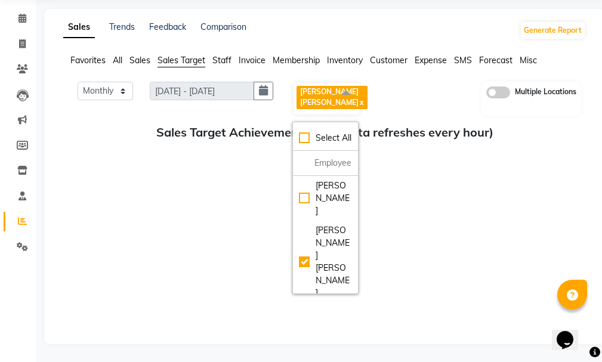
click at [449, 248] on div "Monthly Weekly 01/10/2025 - 31/10/2025 AHMED MOHAMED MOHAMED ELKHODARY ABDELHAM…" at bounding box center [324, 207] width 523 height 251
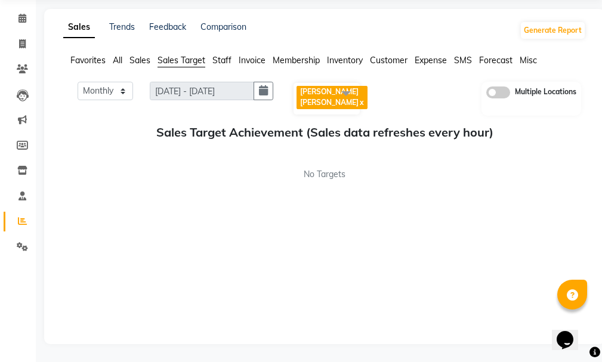
click at [348, 90] on span at bounding box center [346, 93] width 24 height 23
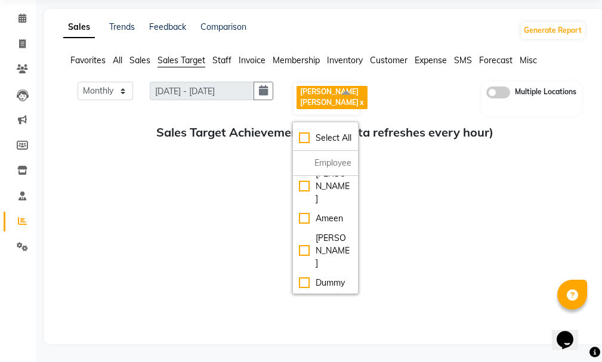
scroll to position [193, 0]
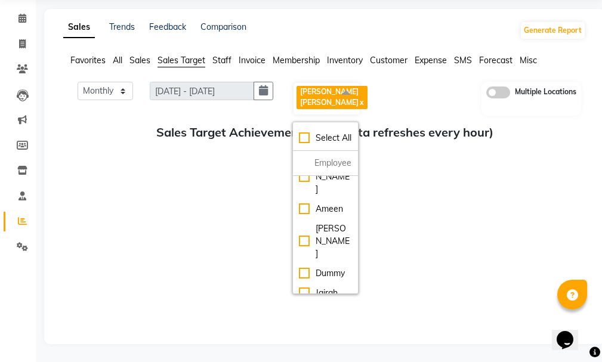
click at [308, 151] on div "[PERSON_NAME]" at bounding box center [325, 132] width 53 height 38
checkbox input "true"
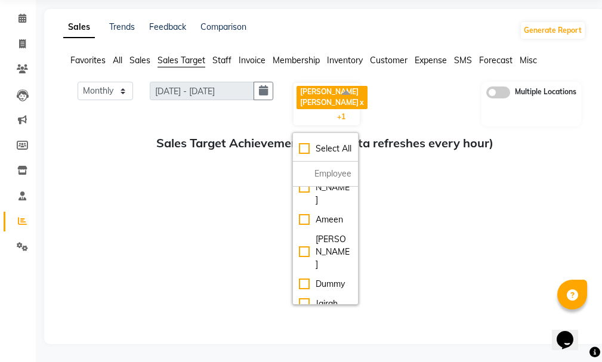
click at [422, 257] on div "Monthly Weekly 01/10/2025 - 31/10/2025 AHMED MOHAMED MOHAMED ELKHODARY ABDELHAM…" at bounding box center [324, 207] width 523 height 251
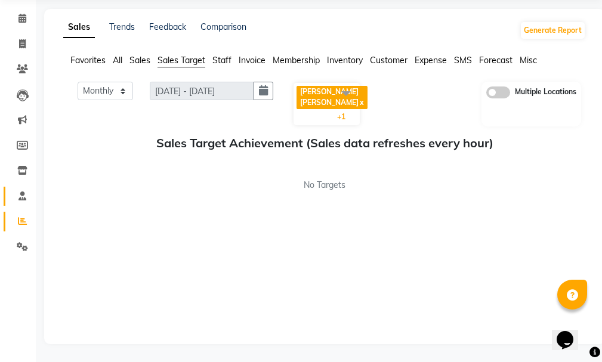
click at [23, 201] on span at bounding box center [22, 197] width 21 height 14
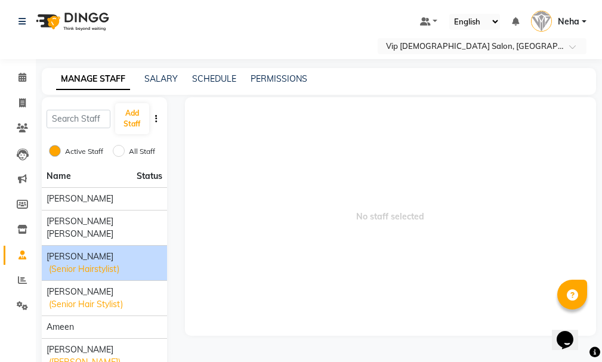
click at [69, 263] on span "[PERSON_NAME]" at bounding box center [80, 257] width 67 height 13
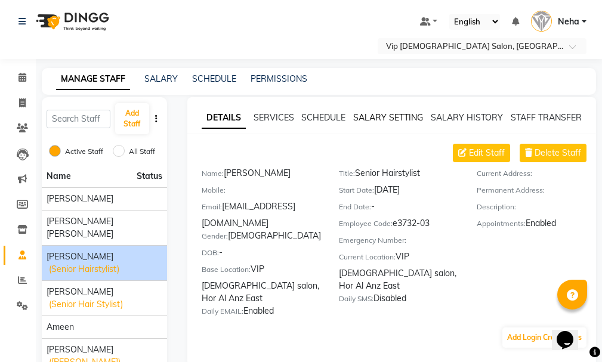
click at [398, 115] on link "SALARY SETTING" at bounding box center [388, 117] width 70 height 11
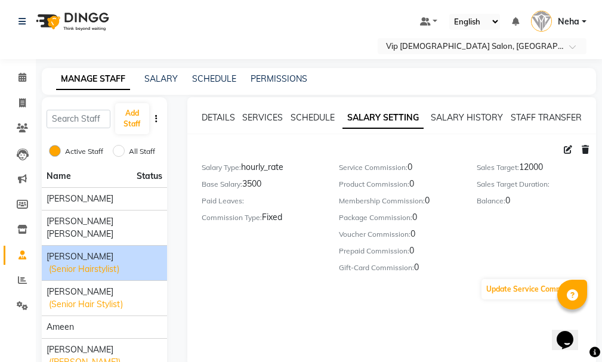
click at [565, 150] on icon at bounding box center [568, 150] width 8 height 8
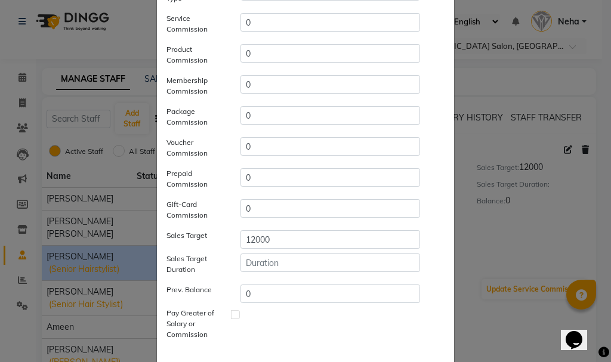
scroll to position [164, 0]
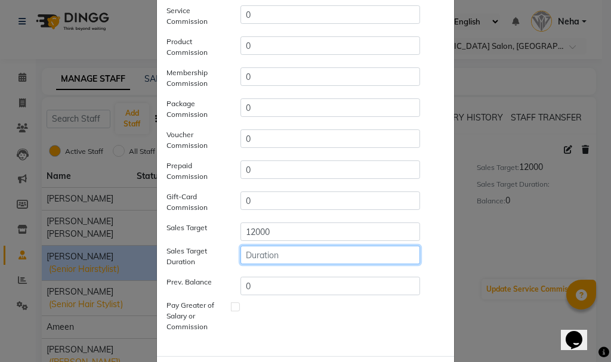
click at [278, 253] on input "number" at bounding box center [331, 255] width 180 height 19
click at [268, 251] on input "number" at bounding box center [331, 255] width 180 height 19
type input "31"
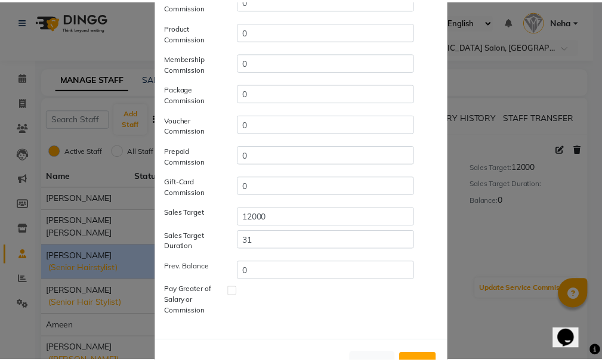
scroll to position [222, 0]
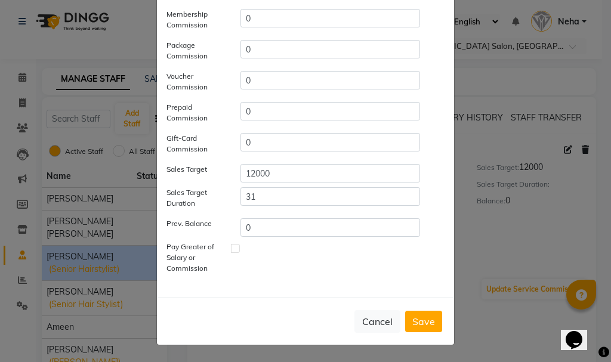
click at [419, 319] on button "Save" at bounding box center [423, 321] width 37 height 21
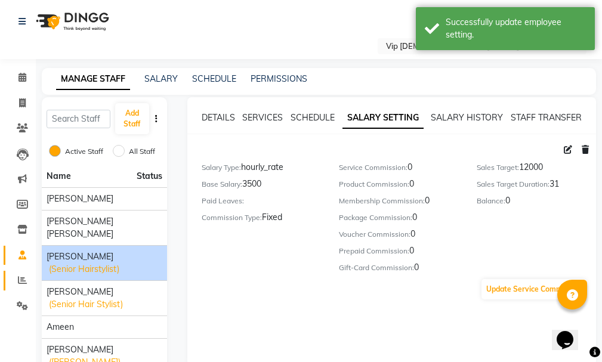
click at [21, 282] on icon at bounding box center [22, 280] width 9 height 9
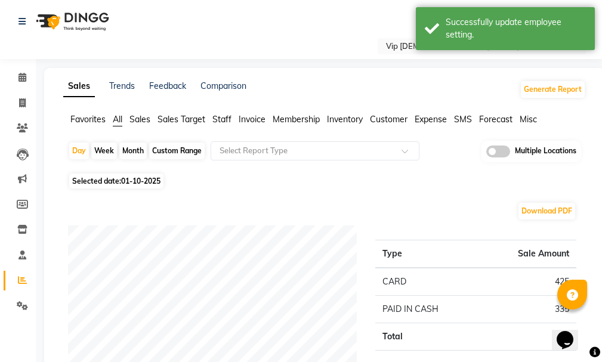
click at [196, 116] on span "Sales Target" at bounding box center [182, 119] width 48 height 11
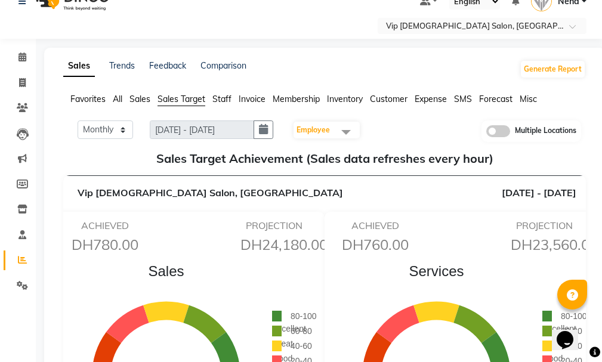
scroll to position [15, 0]
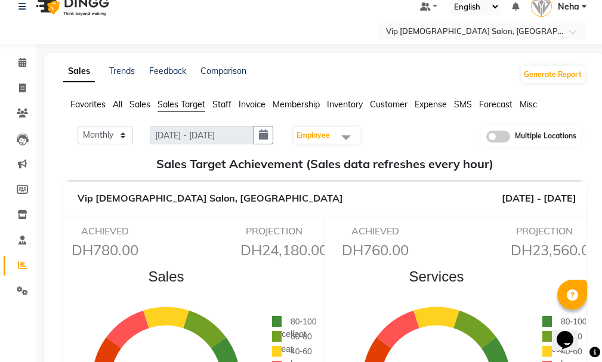
click at [337, 131] on span "Employee" at bounding box center [327, 135] width 66 height 17
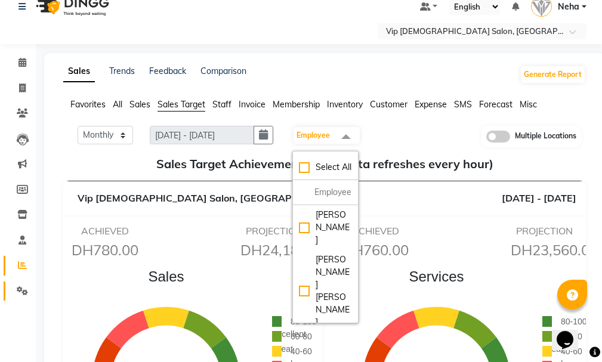
click at [21, 297] on span at bounding box center [22, 292] width 21 height 14
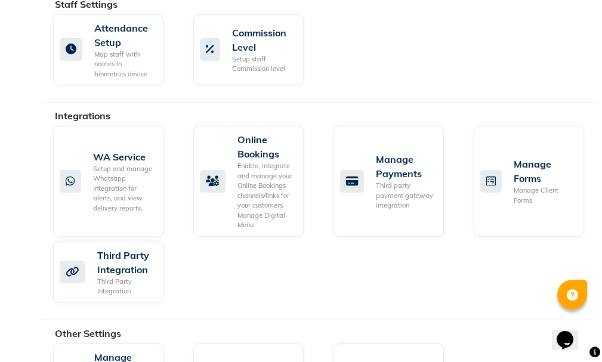
scroll to position [957, 0]
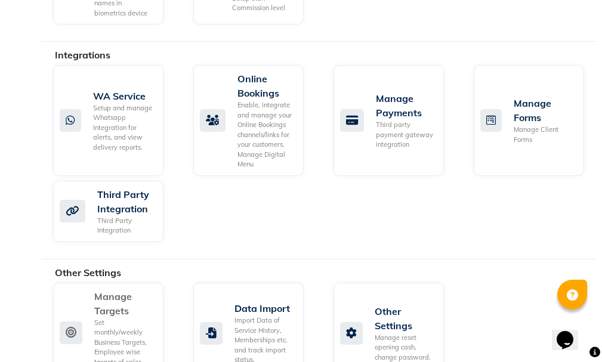
click at [122, 331] on div "Set monthly/weekly Business Targets, Employee wise targets of sales and custome…" at bounding box center [124, 347] width 60 height 59
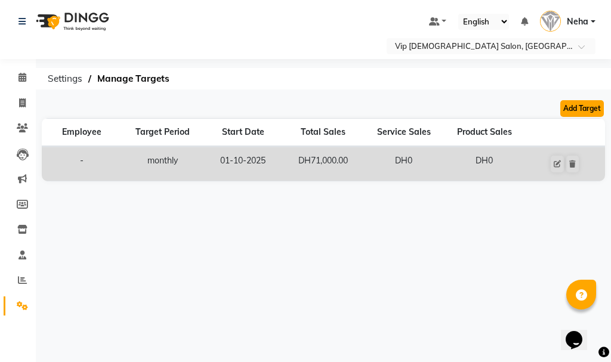
click at [587, 107] on button "Add Target" at bounding box center [583, 108] width 44 height 17
select select "monthly"
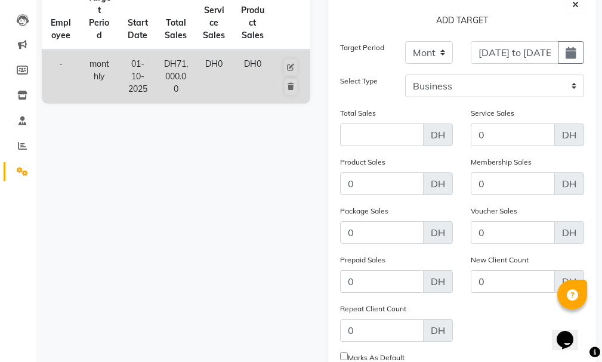
scroll to position [137, 0]
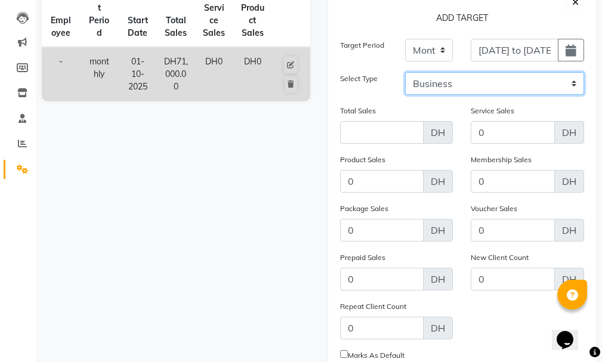
click at [567, 81] on select "Business Employee" at bounding box center [494, 83] width 179 height 23
select select "employee"
click at [405, 72] on select "Business Employee" at bounding box center [494, 83] width 179 height 23
click at [559, 82] on select "Select Abdel aziz AHMED MOHAMED MOHAMED ELKHODARY ABDELHAMID Ali Rana Allauddin…" at bounding box center [544, 83] width 81 height 23
select select "83273"
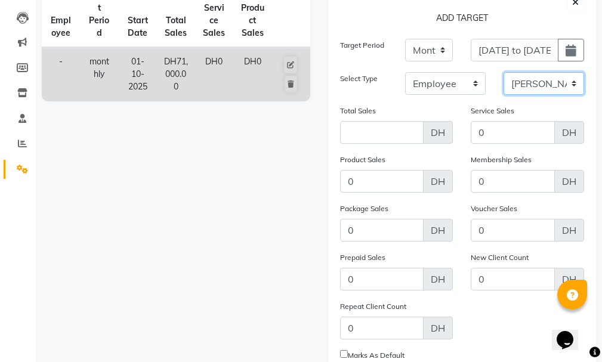
click at [504, 72] on select "Select Abdel aziz AHMED MOHAMED MOHAMED ELKHODARY ABDELHAMID Ali Rana Allauddin…" at bounding box center [544, 83] width 81 height 23
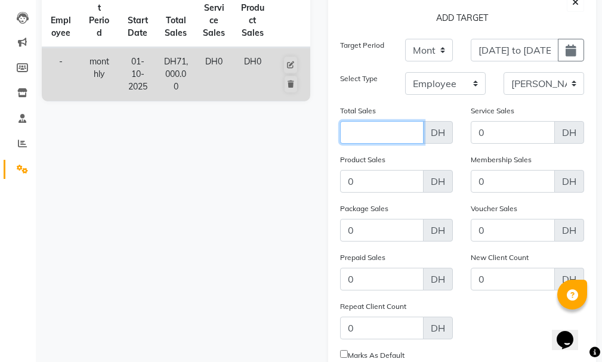
click at [385, 124] on input "Amount (to the nearest dollar)" at bounding box center [382, 132] width 84 height 23
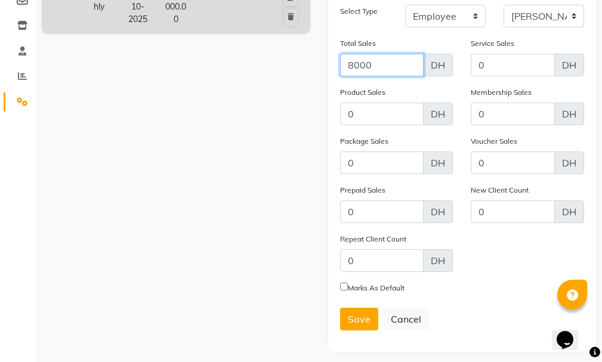
scroll to position [212, 0]
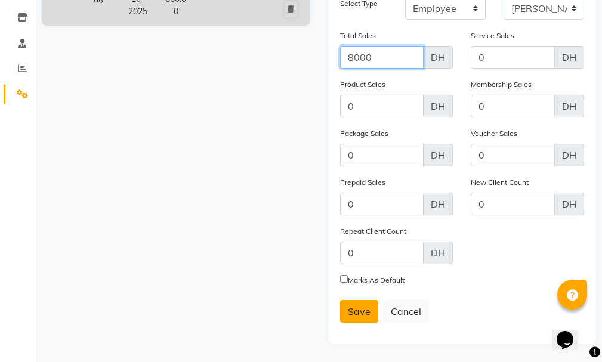
type input "8000"
click at [357, 313] on span "Save" at bounding box center [359, 312] width 23 height 12
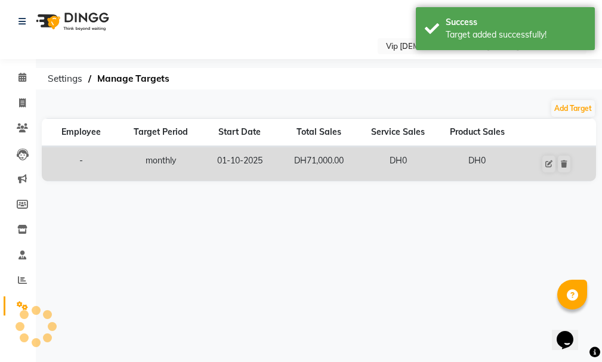
scroll to position [0, 0]
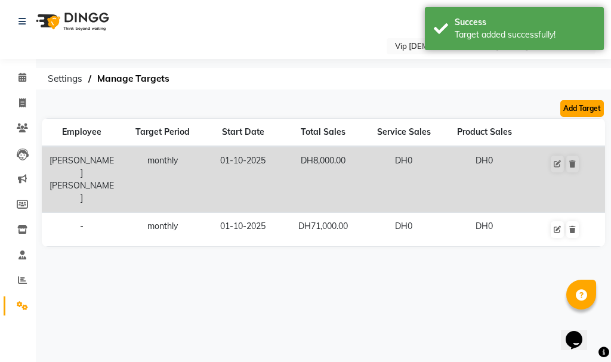
click at [585, 106] on button "Add Target" at bounding box center [583, 108] width 44 height 17
select select "monthly"
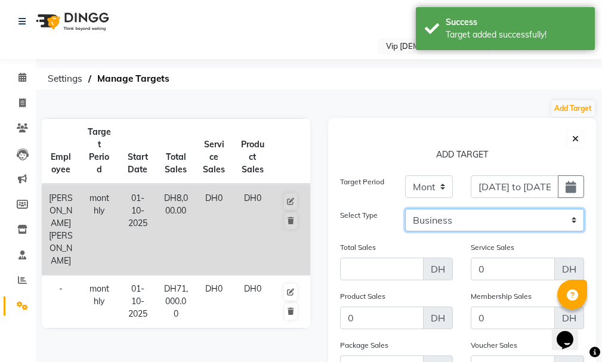
click at [536, 213] on select "Business Employee" at bounding box center [494, 220] width 179 height 23
select select "employee"
click at [405, 209] on select "Business Employee" at bounding box center [494, 220] width 179 height 23
click at [560, 213] on select "Select Abdel aziz AHMED MOHAMED MOHAMED ELKHODARY ABDELHAMID Ali Rana Allauddin…" at bounding box center [544, 220] width 81 height 23
select select "81343"
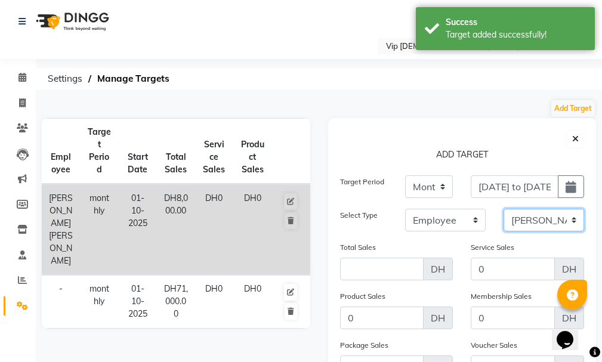
click at [504, 209] on select "Select Abdel aziz AHMED MOHAMED MOHAMED ELKHODARY ABDELHAMID Ali Rana Allauddin…" at bounding box center [544, 220] width 81 height 23
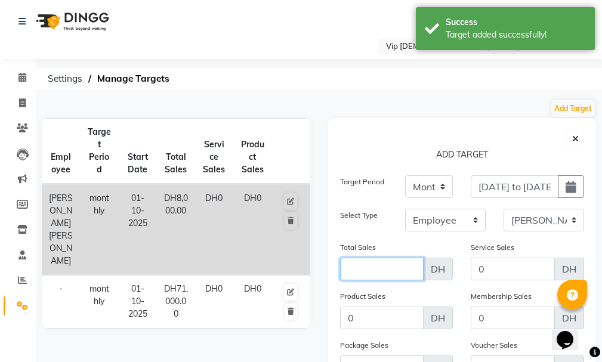
click at [369, 259] on input "Amount (to the nearest dollar)" at bounding box center [382, 269] width 84 height 23
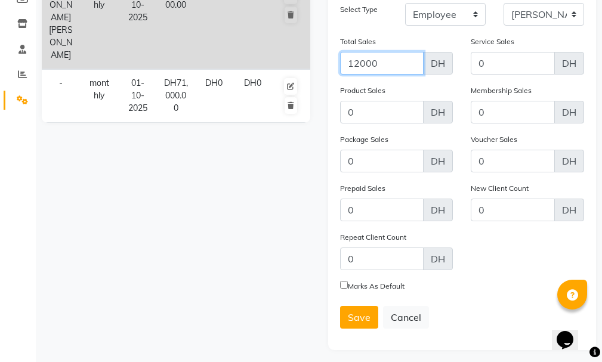
scroll to position [212, 0]
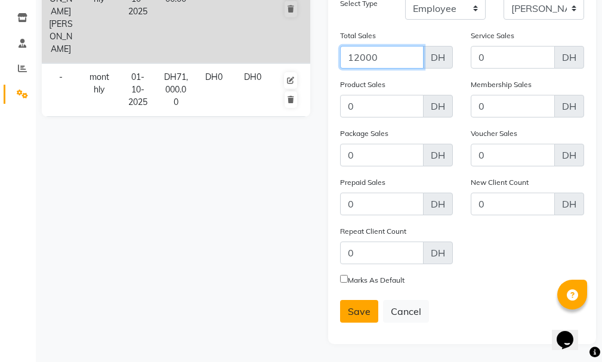
type input "12000"
click at [358, 307] on span "Save" at bounding box center [359, 312] width 23 height 12
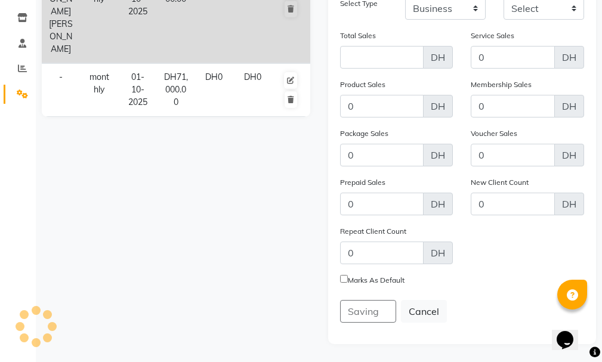
scroll to position [0, 0]
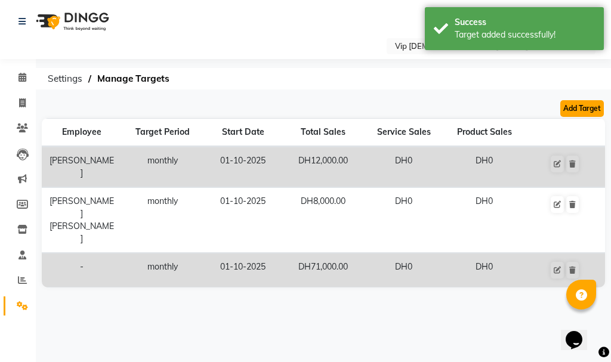
click at [585, 108] on button "Add Target" at bounding box center [583, 108] width 44 height 17
select select "monthly"
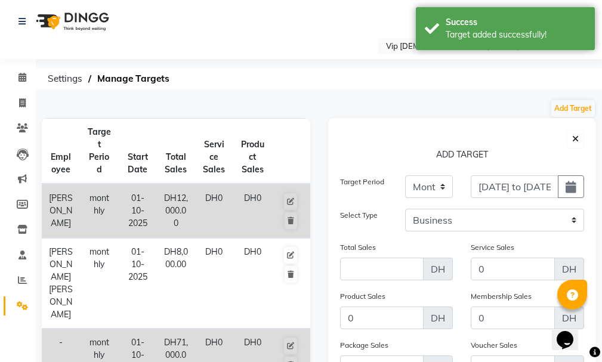
click at [549, 210] on div "Target Period Weekly Monthly 01-10-2025 to 31-10-2025 Select Type Business Empl…" at bounding box center [462, 204] width 245 height 56
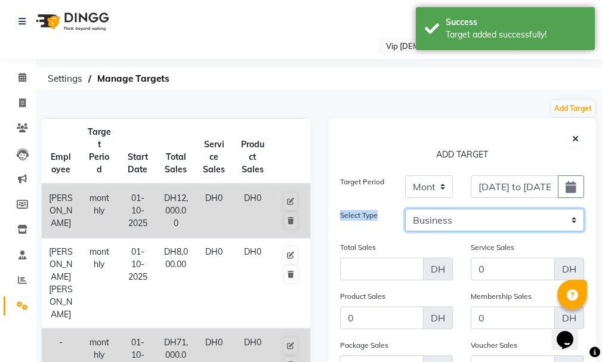
click at [507, 220] on select "Business Employee" at bounding box center [494, 220] width 179 height 23
select select "employee"
click at [405, 209] on select "Business Employee" at bounding box center [494, 220] width 179 height 23
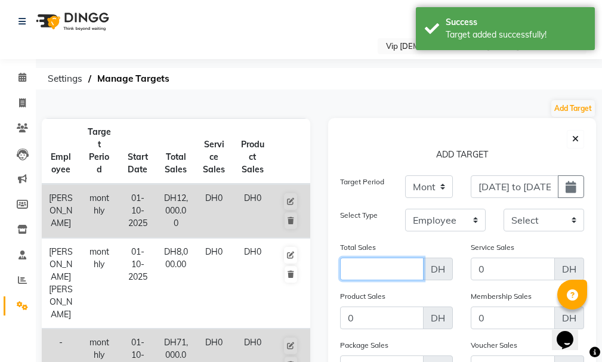
click at [386, 266] on input "Amount (to the nearest dollar)" at bounding box center [382, 269] width 84 height 23
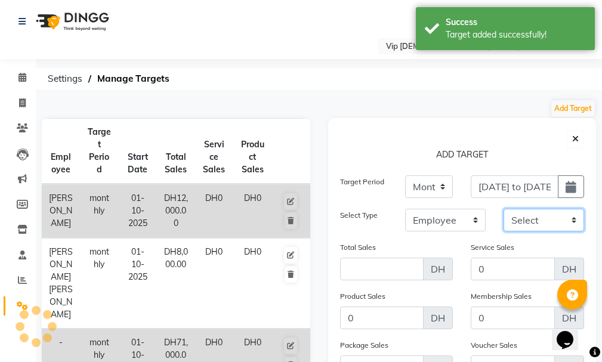
click at [559, 219] on select "Select Abdel aziz AHMED MOHAMED MOHAMED ELKHODARY ABDELHAMID Ali Rana Allauddin…" at bounding box center [544, 220] width 81 height 23
select select "81364"
click at [504, 209] on select "Select Abdel aziz AHMED MOHAMED MOHAMED ELKHODARY ABDELHAMID Ali Rana Allauddin…" at bounding box center [544, 220] width 81 height 23
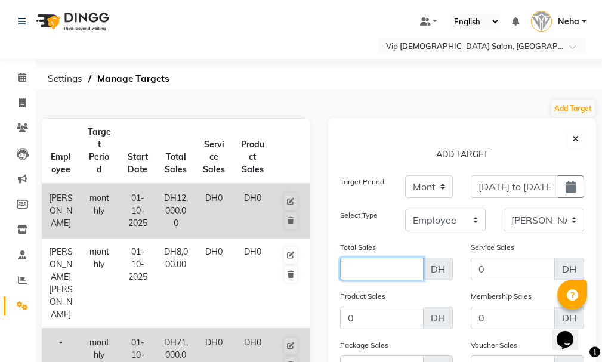
click at [387, 272] on input "Amount (to the nearest dollar)" at bounding box center [382, 269] width 84 height 23
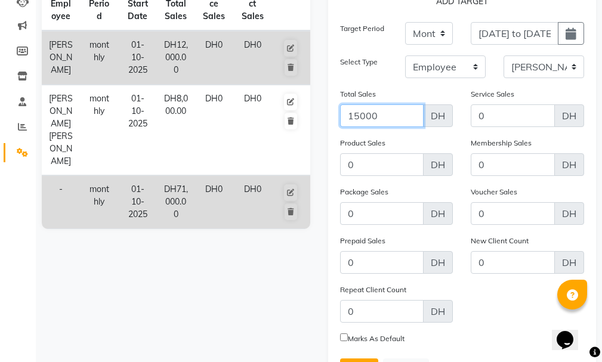
scroll to position [212, 0]
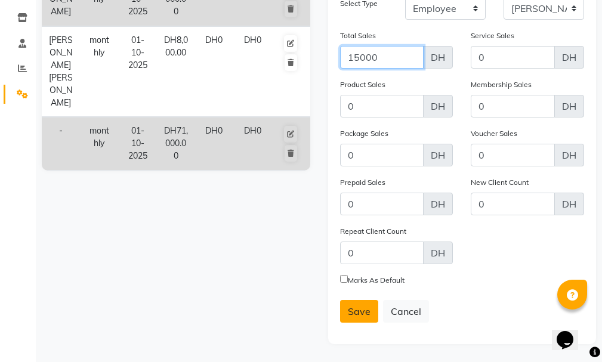
type input "15000"
click at [358, 312] on span "Save" at bounding box center [359, 312] width 23 height 12
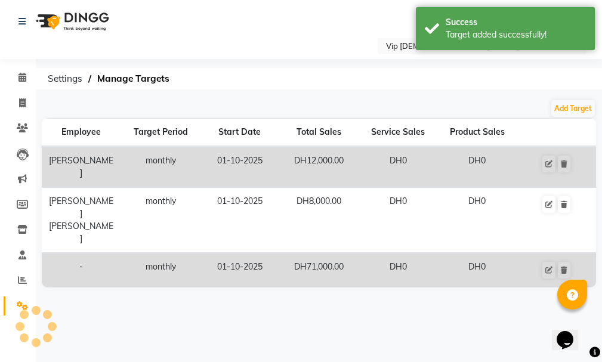
scroll to position [0, 0]
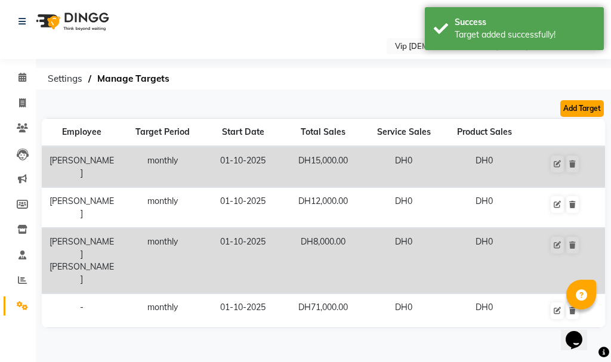
click at [582, 106] on button "Add Target" at bounding box center [583, 108] width 44 height 17
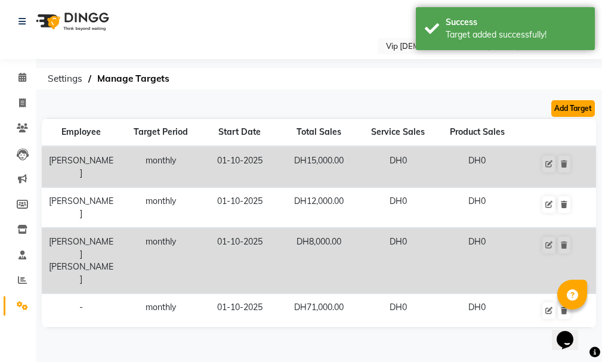
select select "monthly"
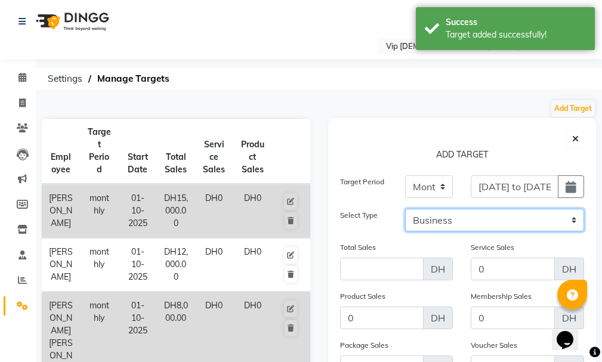
click at [554, 220] on select "Business Employee" at bounding box center [494, 220] width 179 height 23
select select "employee"
click at [405, 209] on select "Business Employee" at bounding box center [494, 220] width 179 height 23
click at [555, 218] on select "Select Abdel aziz AHMED MOHAMED MOHAMED ELKHODARY ABDELHAMID Ali Rana Allauddin…" at bounding box center [544, 220] width 81 height 23
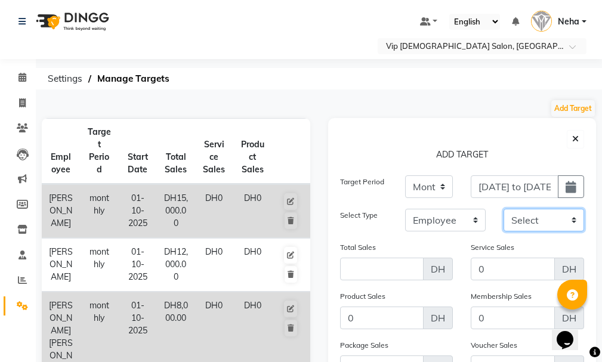
select select "85762"
click at [504, 209] on select "Select Abdel aziz AHMED MOHAMED MOHAMED ELKHODARY ABDELHAMID Ali Rana Allauddin…" at bounding box center [544, 220] width 81 height 23
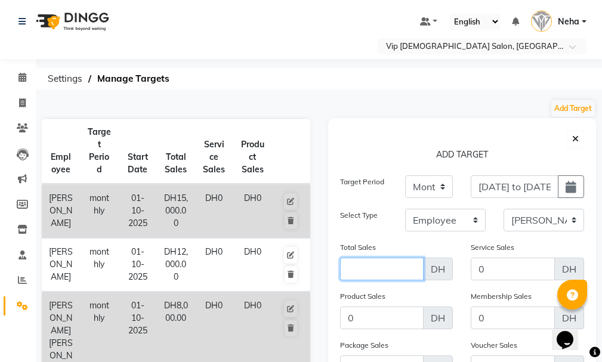
click at [381, 265] on input "Amount (to the nearest dollar)" at bounding box center [382, 269] width 84 height 23
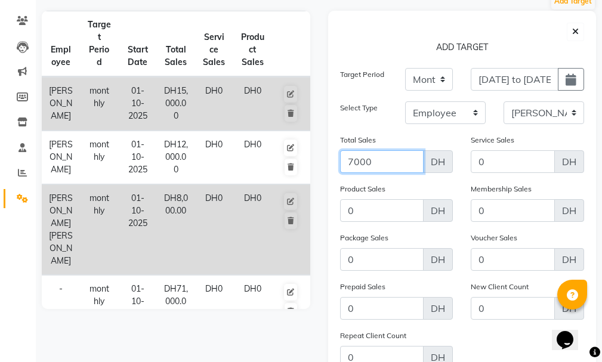
scroll to position [212, 0]
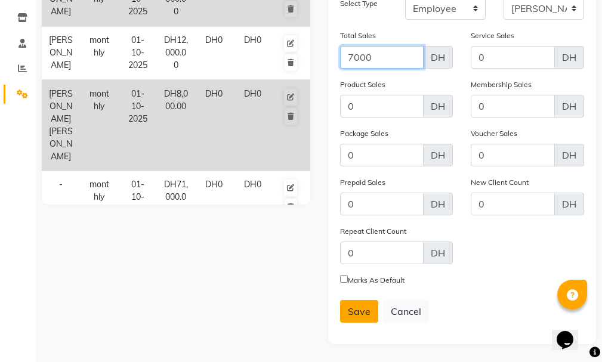
type input "7000"
click at [355, 312] on span "Save" at bounding box center [359, 312] width 23 height 12
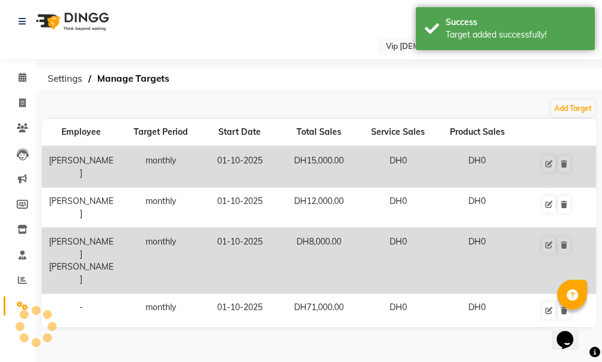
scroll to position [0, 0]
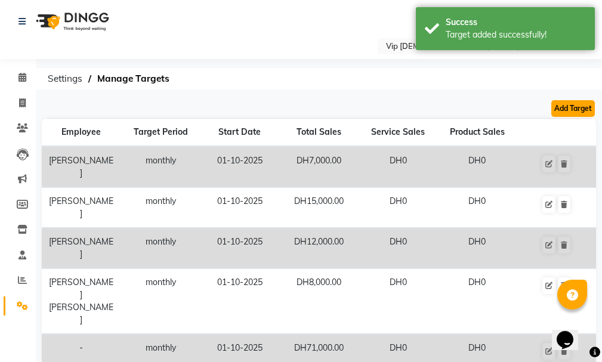
click at [577, 107] on button "Add Target" at bounding box center [574, 108] width 44 height 17
select select "monthly"
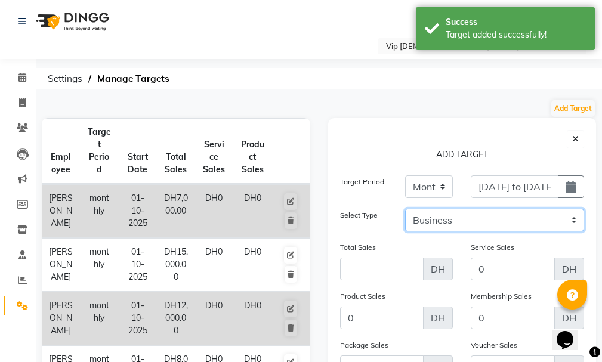
click at [547, 212] on select "Business Employee" at bounding box center [494, 220] width 179 height 23
select select "employee"
click at [405, 209] on select "Business Employee" at bounding box center [494, 220] width 179 height 23
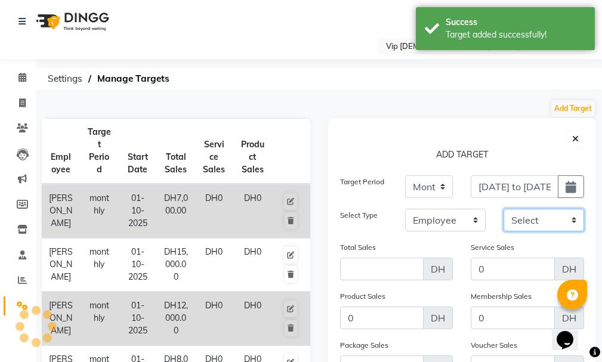
click at [553, 216] on select "Select Abdel aziz AHMED MOHAMED MOHAMED ELKHODARY ABDELHAMID Ali Rana Allauddin…" at bounding box center [544, 220] width 81 height 23
select select "81344"
click at [504, 209] on select "Select Abdel aziz AHMED MOHAMED MOHAMED ELKHODARY ABDELHAMID Ali Rana Allauddin…" at bounding box center [544, 220] width 81 height 23
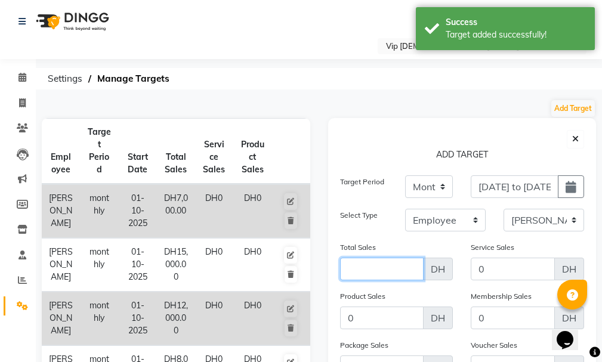
click at [377, 262] on input "Amount (to the nearest dollar)" at bounding box center [382, 269] width 84 height 23
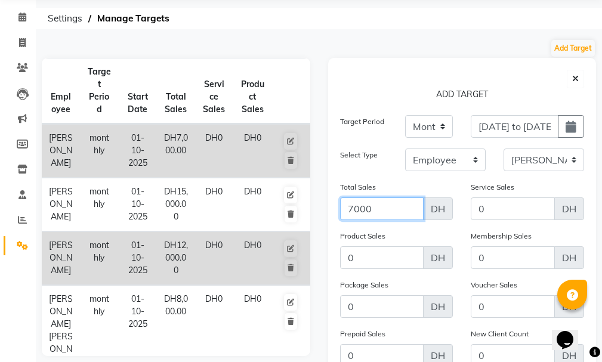
scroll to position [212, 0]
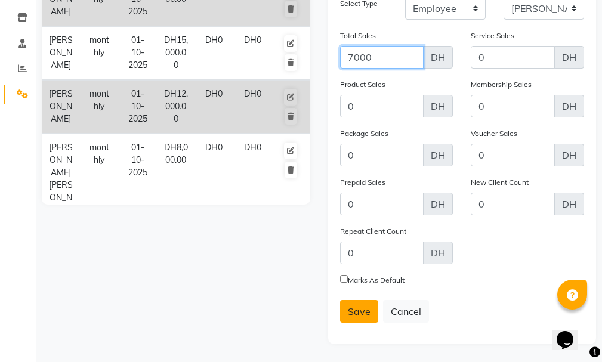
type input "7000"
click at [365, 313] on span "Save" at bounding box center [359, 312] width 23 height 12
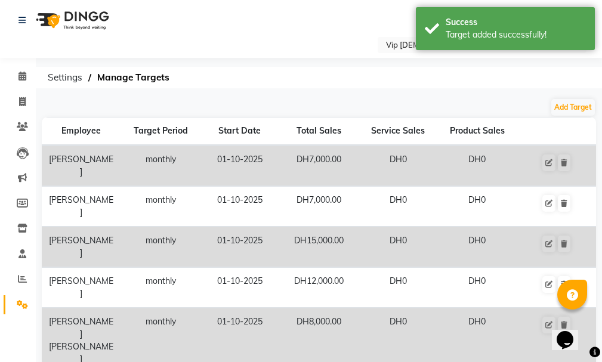
scroll to position [0, 0]
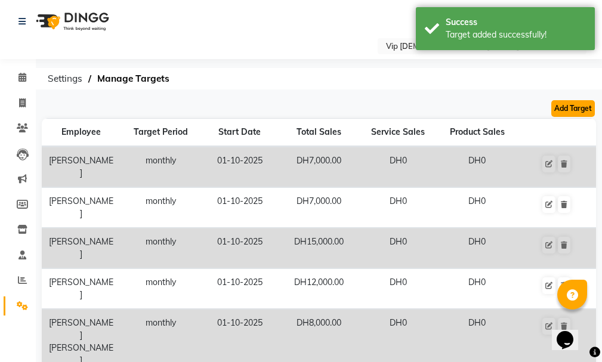
click at [573, 107] on button "Add Target" at bounding box center [574, 108] width 44 height 17
select select "monthly"
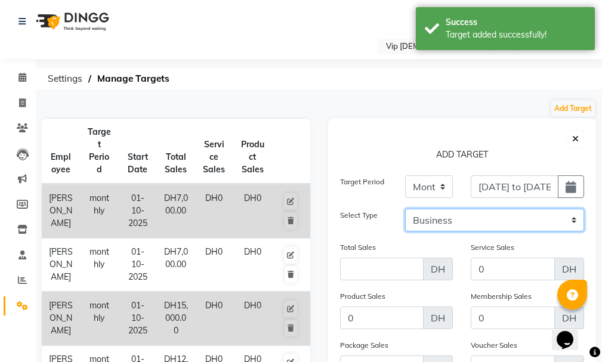
click at [530, 214] on select "Business Employee" at bounding box center [494, 220] width 179 height 23
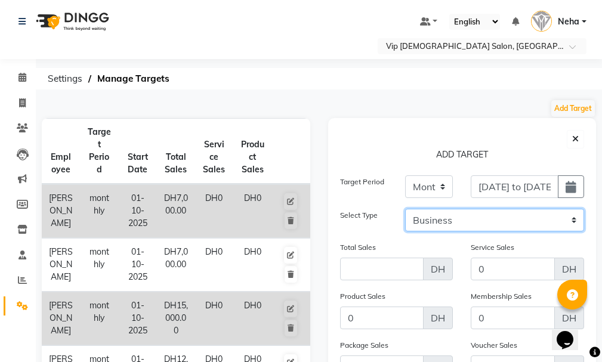
select select "employee"
click at [405, 209] on select "Business Employee" at bounding box center [494, 220] width 179 height 23
click at [549, 216] on select "Select Abdel aziz AHMED MOHAMED MOHAMED ELKHODARY ABDELHAMID Ali Rana Allauddin…" at bounding box center [544, 220] width 81 height 23
select select "91106"
click at [504, 209] on select "Select Abdel aziz AHMED MOHAMED MOHAMED ELKHODARY ABDELHAMID Ali Rana Allauddin…" at bounding box center [544, 220] width 81 height 23
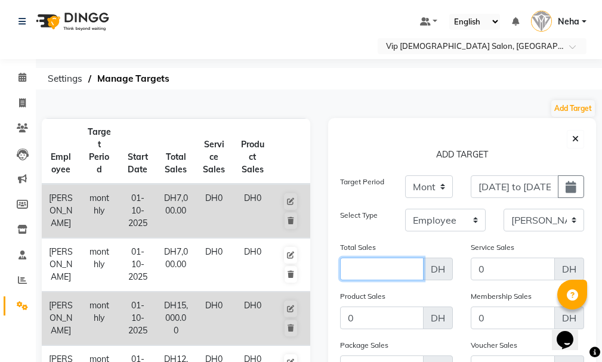
click at [381, 266] on input "Amount (to the nearest dollar)" at bounding box center [382, 269] width 84 height 23
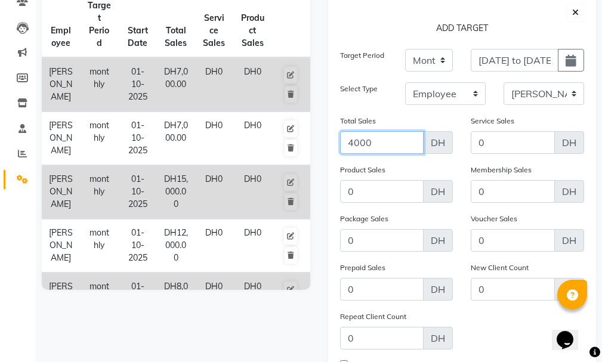
scroll to position [212, 0]
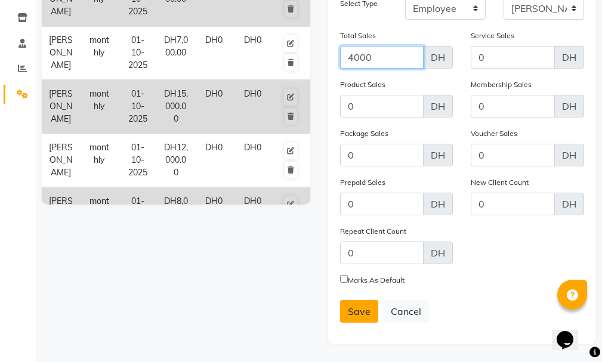
type input "4000"
click at [359, 311] on span "Save" at bounding box center [359, 312] width 23 height 12
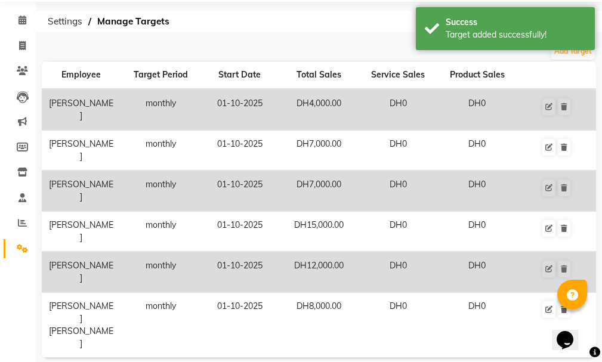
scroll to position [42, 0]
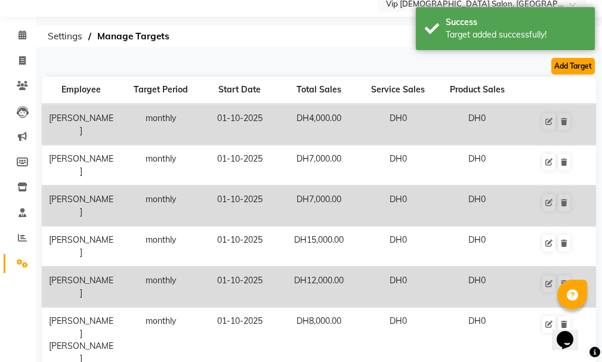
click at [570, 63] on button "Add Target" at bounding box center [574, 66] width 44 height 17
select select "monthly"
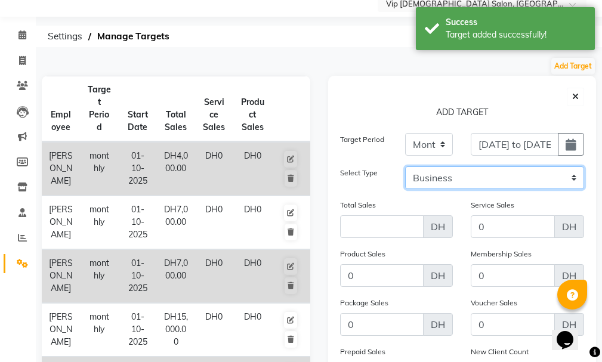
click at [547, 170] on select "Business Employee" at bounding box center [494, 178] width 179 height 23
select select "employee"
click at [405, 167] on select "Business Employee" at bounding box center [494, 178] width 179 height 23
click at [561, 177] on select "Select Abdel aziz AHMED MOHAMED MOHAMED ELKHODARY ABDELHAMID Ali Rana Allauddin…" at bounding box center [544, 178] width 81 height 23
select select "81363"
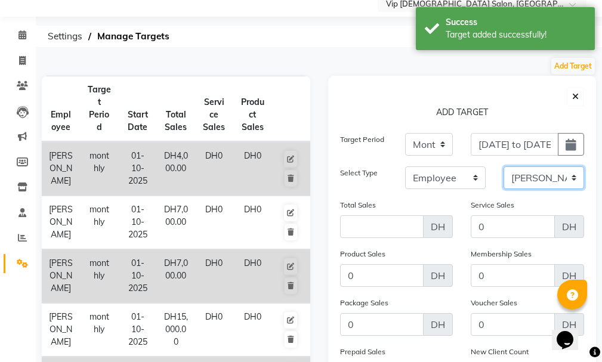
click at [504, 167] on select "Select Abdel aziz AHMED MOHAMED MOHAMED ELKHODARY ABDELHAMID Ali Rana Allauddin…" at bounding box center [544, 178] width 81 height 23
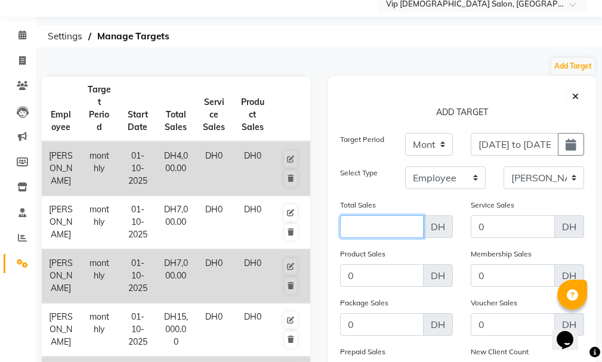
click at [374, 223] on input "Amount (to the nearest dollar)" at bounding box center [382, 227] width 84 height 23
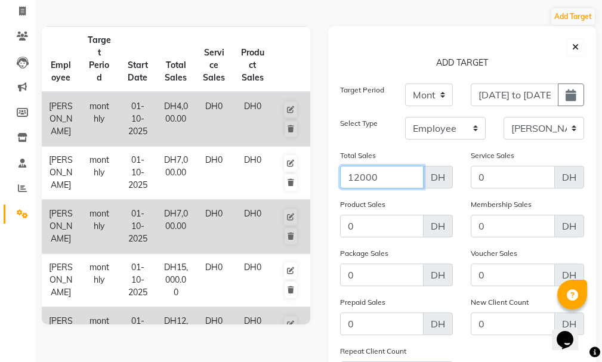
scroll to position [212, 0]
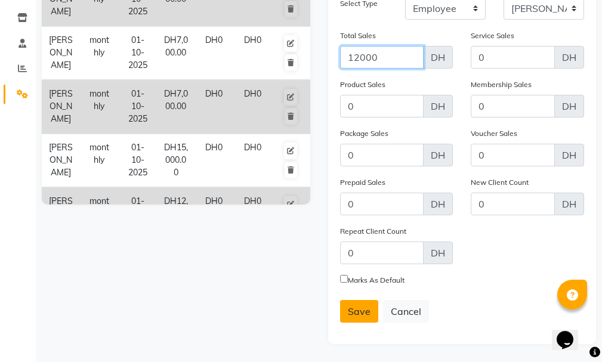
type input "12000"
click at [353, 312] on span "Save" at bounding box center [359, 312] width 23 height 12
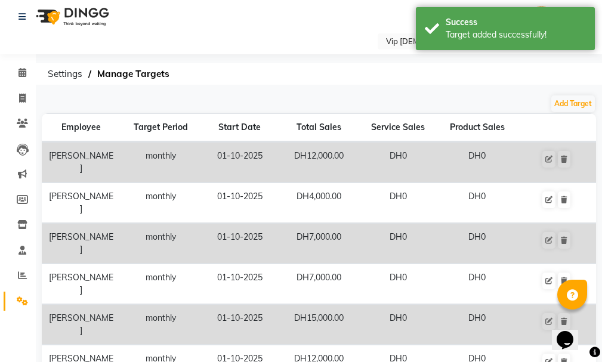
scroll to position [0, 0]
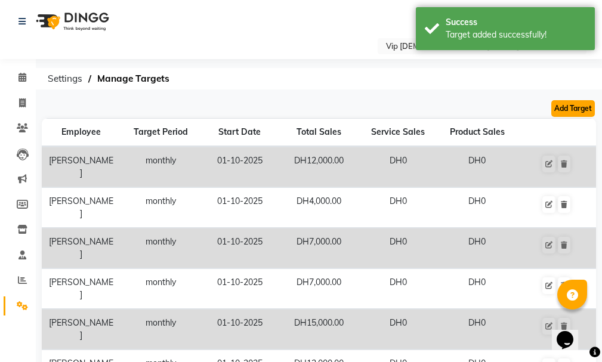
click at [573, 107] on button "Add Target" at bounding box center [574, 108] width 44 height 17
select select "monthly"
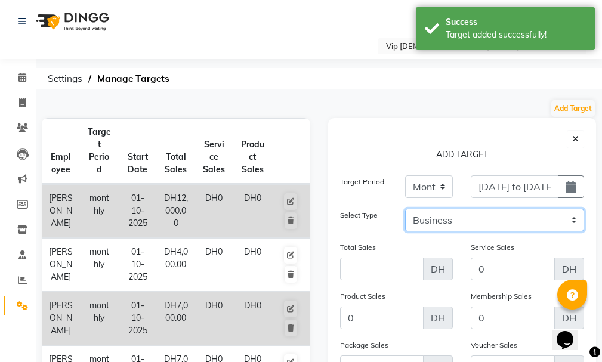
click at [521, 211] on select "Business Employee" at bounding box center [494, 220] width 179 height 23
select select "employee"
click at [405, 209] on select "Business Employee" at bounding box center [494, 220] width 179 height 23
click at [543, 215] on select "Select Abdel aziz AHMED MOHAMED MOHAMED ELKHODARY ABDELHAMID Ali Rana Allauddin…" at bounding box center [544, 220] width 81 height 23
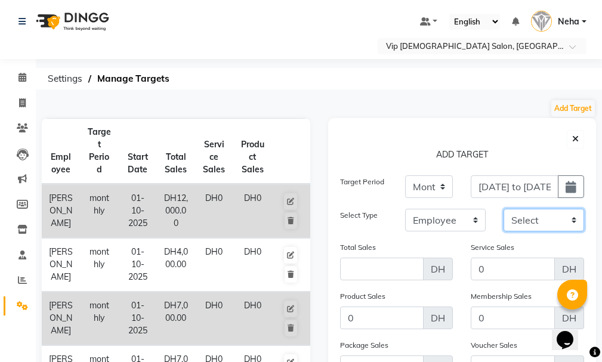
select select "88568"
click at [504, 209] on select "Select Abdel aziz AHMED MOHAMED MOHAMED ELKHODARY ABDELHAMID Ali Rana Allauddin…" at bounding box center [544, 220] width 81 height 23
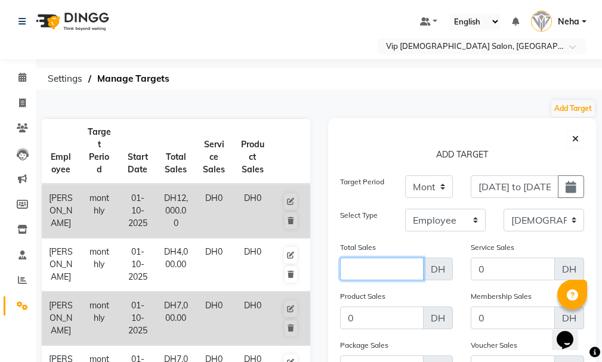
click at [388, 262] on input "Amount (to the nearest dollar)" at bounding box center [382, 269] width 84 height 23
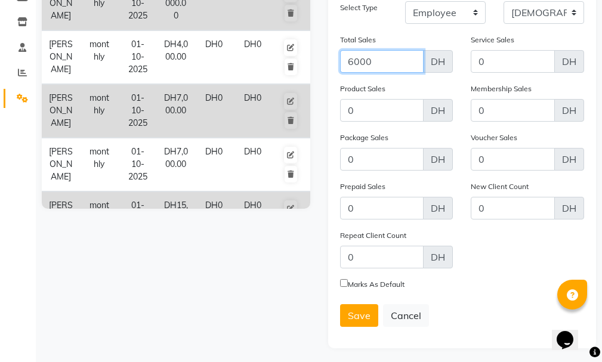
scroll to position [212, 0]
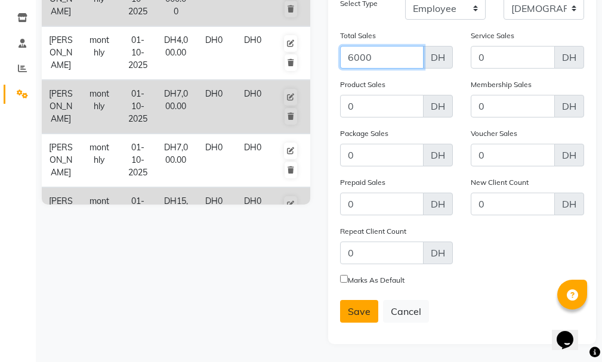
type input "6000"
click at [355, 315] on span "Save" at bounding box center [359, 312] width 23 height 12
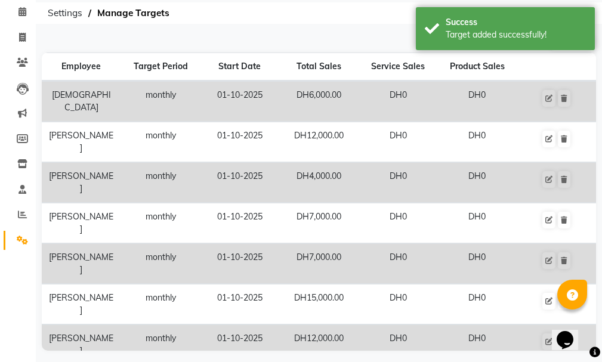
scroll to position [0, 0]
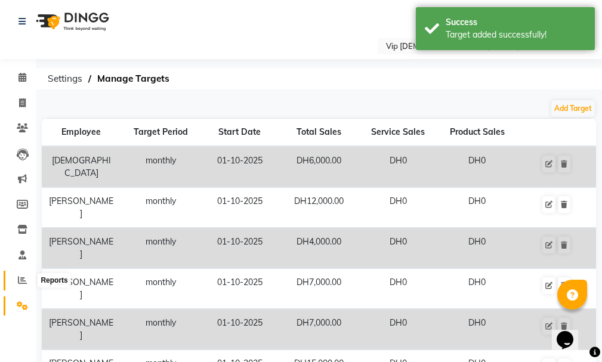
drag, startPoint x: 19, startPoint y: 295, endPoint x: 18, endPoint y: 278, distance: 17.4
click at [18, 278] on ul "Calendar Invoice Clients Leads Marketing Members Inventory Staff Reports Settin…" at bounding box center [18, 195] width 36 height 260
click at [19, 281] on icon at bounding box center [22, 280] width 9 height 9
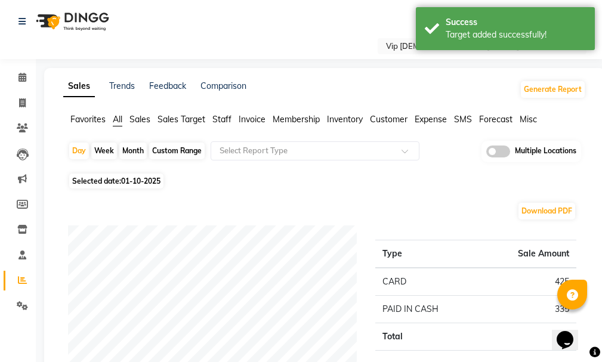
click at [182, 115] on span "Sales Target" at bounding box center [182, 119] width 48 height 11
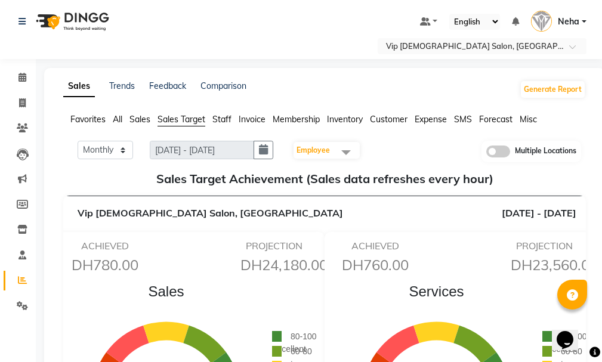
click at [342, 143] on span at bounding box center [346, 152] width 24 height 23
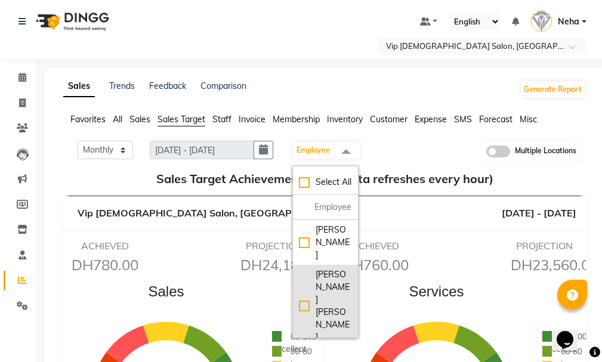
click at [305, 327] on div "AHMED MOHAMED MOHAMED ELKHODARY ABDELHAMID" at bounding box center [325, 306] width 53 height 75
checkbox input "true"
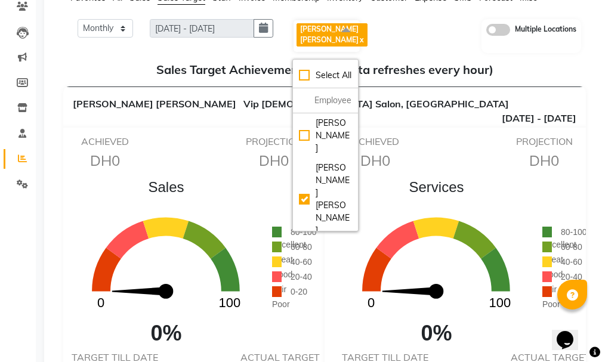
scroll to position [192, 0]
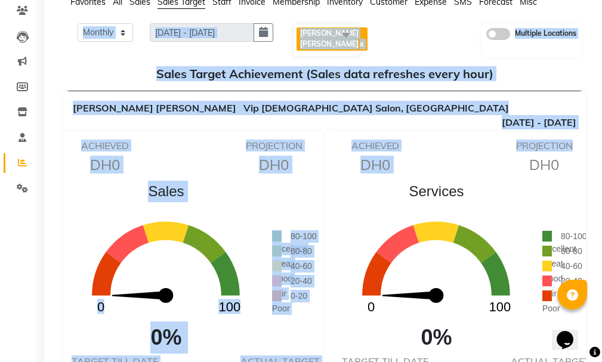
drag, startPoint x: 602, startPoint y: 83, endPoint x: 600, endPoint y: -5, distance: 87.8
click at [600, 0] on html "Select Location × Vip Gents Salon, Hor Al Anz East Default Panel My Panel Engli…" at bounding box center [301, 63] width 602 height 362
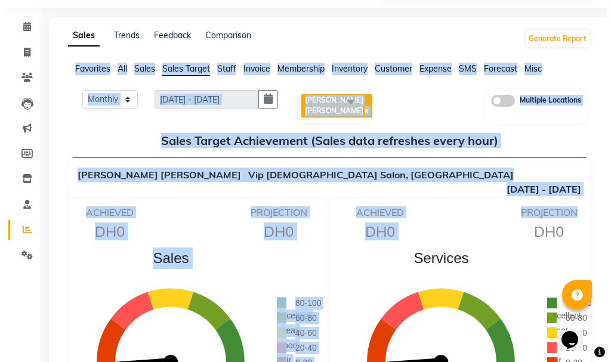
scroll to position [0, 0]
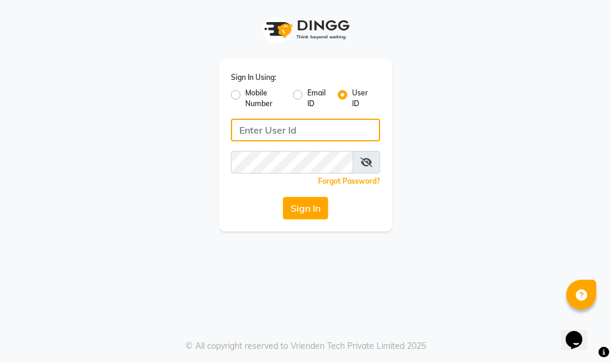
type input "e3732-12"
